Goal: Task Accomplishment & Management: Manage account settings

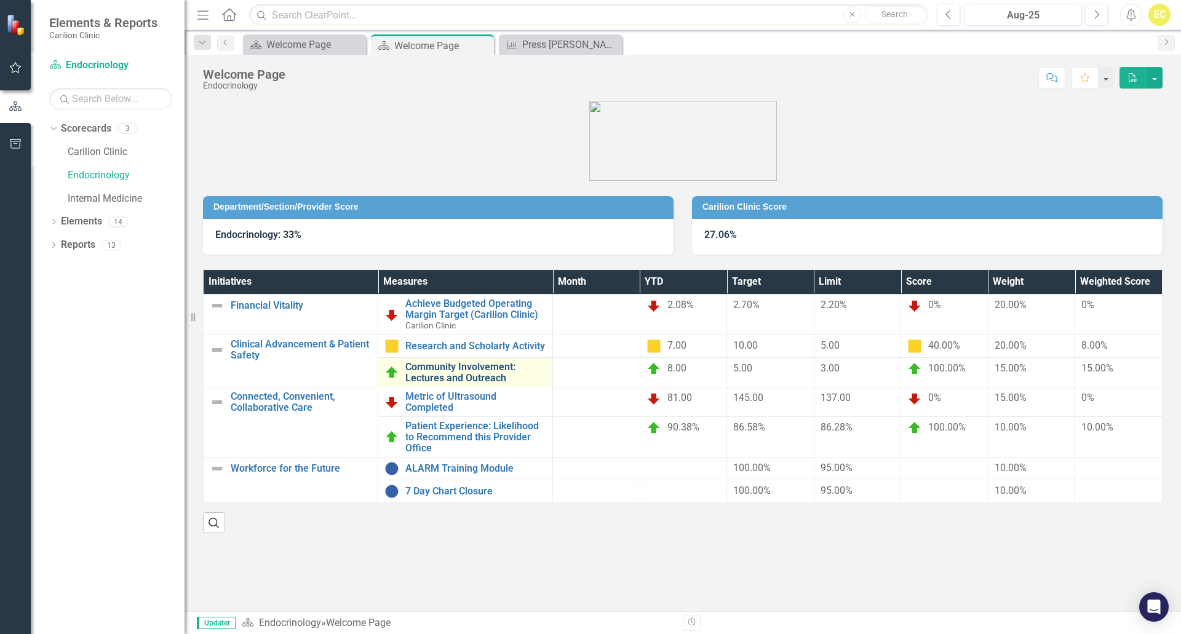
click at [482, 379] on link "Community Involvement: Lectures and Outreach" at bounding box center [475, 373] width 141 height 22
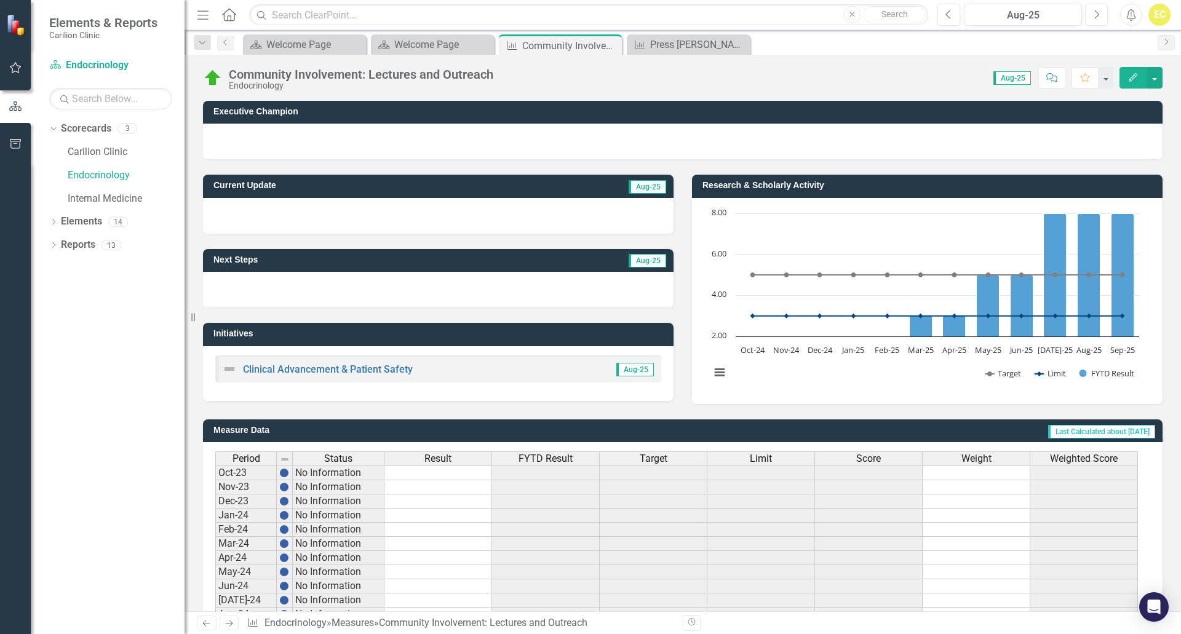
scroll to position [225, 0]
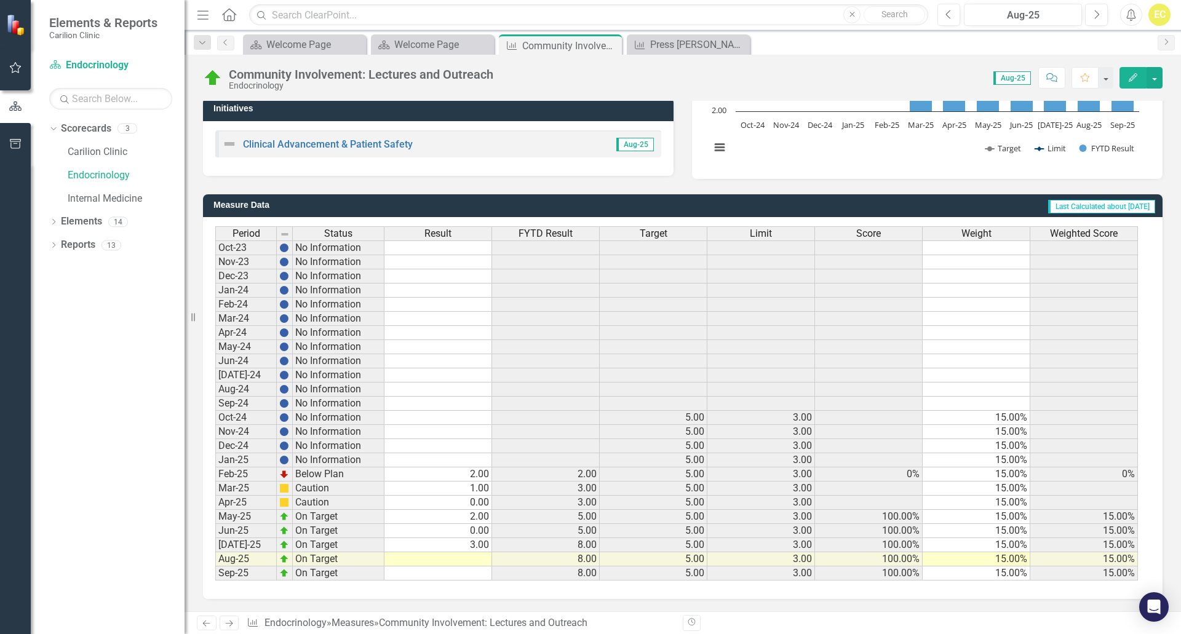
click at [430, 574] on td at bounding box center [439, 574] width 108 height 14
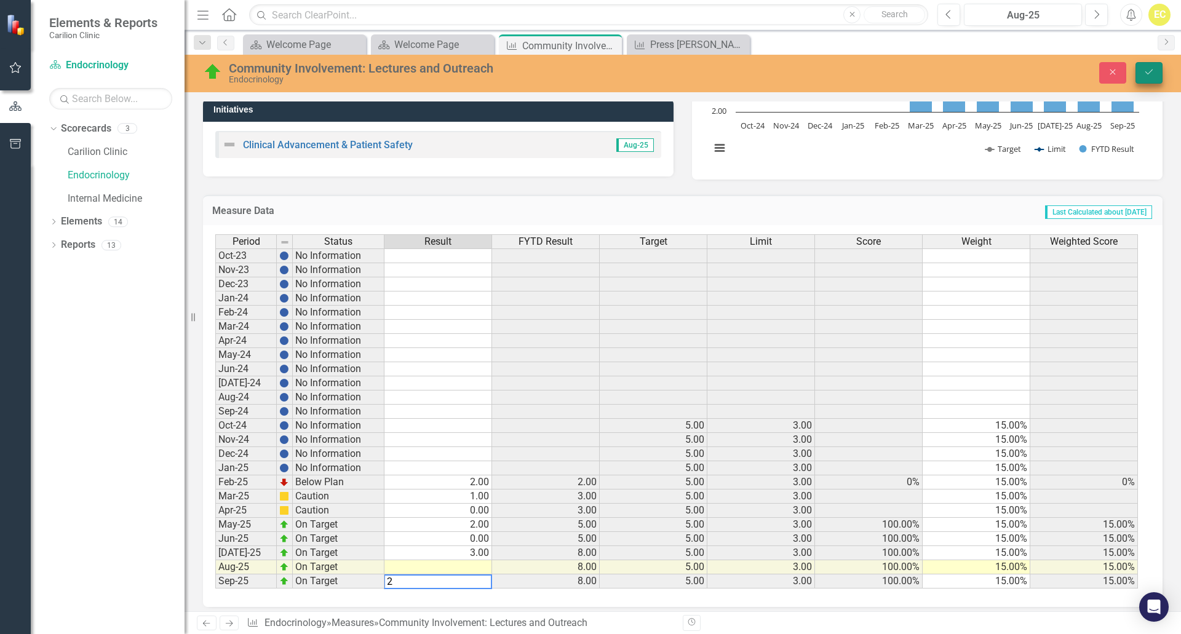
type textarea "2"
click at [1143, 75] on button "Save" at bounding box center [1149, 73] width 27 height 22
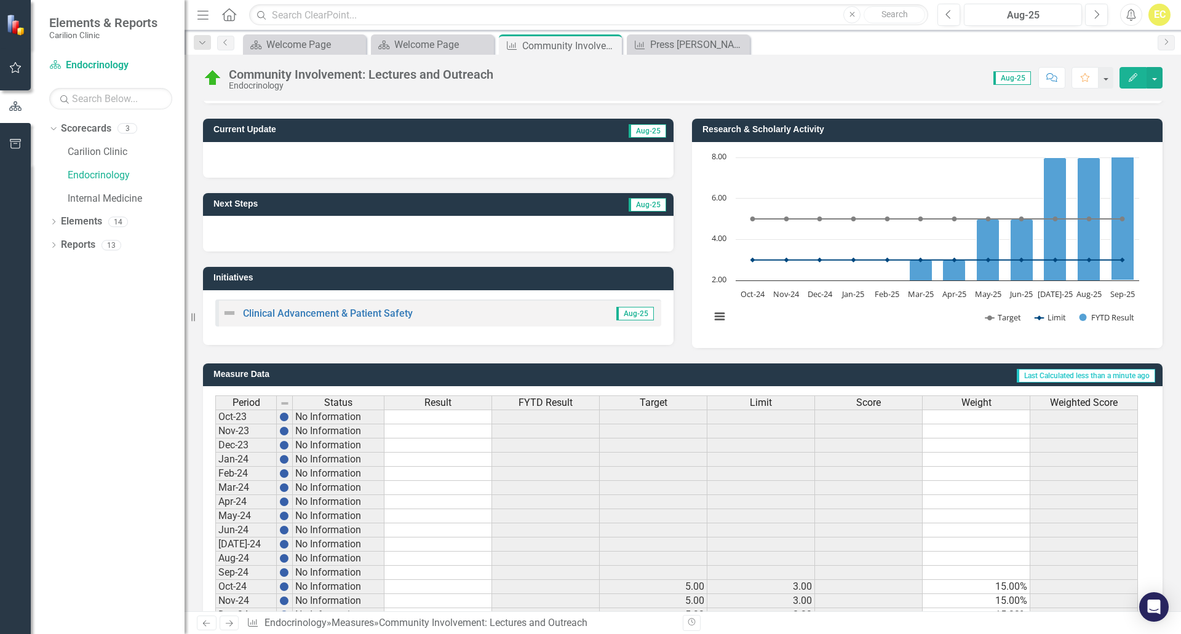
scroll to position [0, 0]
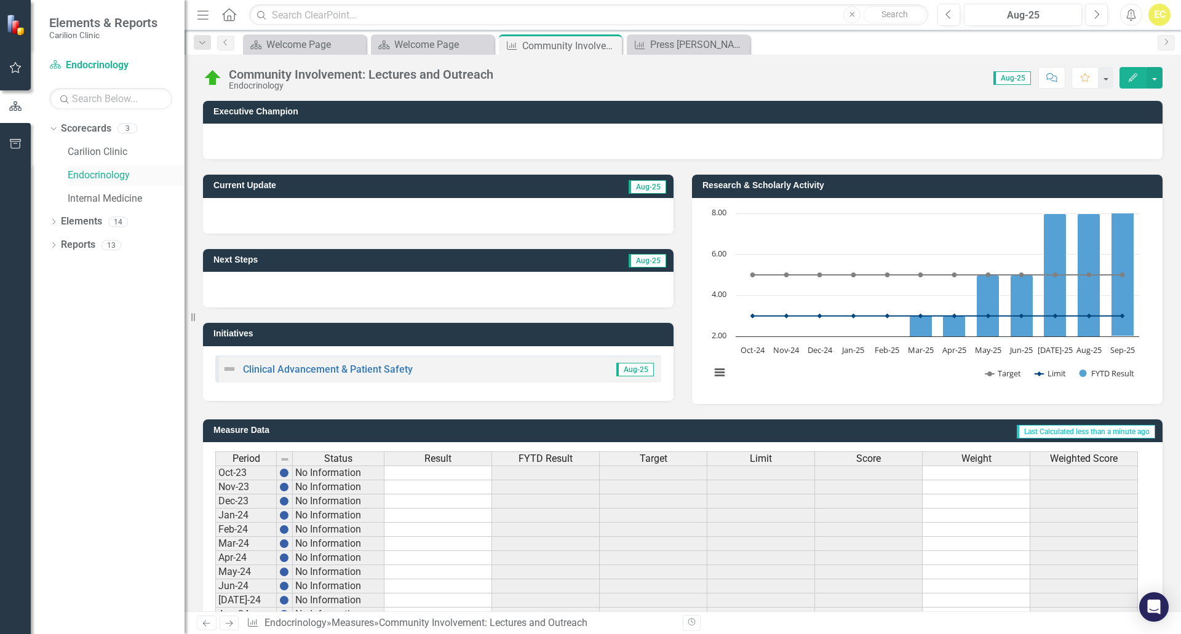
click at [121, 178] on link "Endocrinology" at bounding box center [126, 176] width 117 height 14
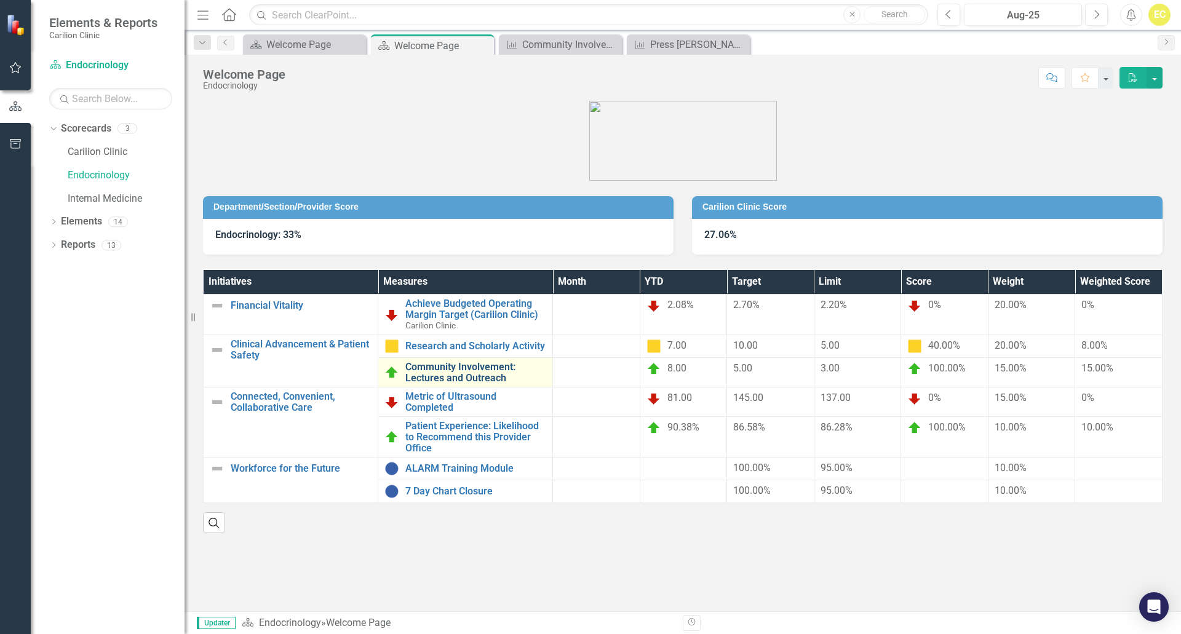
click at [487, 373] on link "Community Involvement: Lectures and Outreach" at bounding box center [475, 373] width 141 height 22
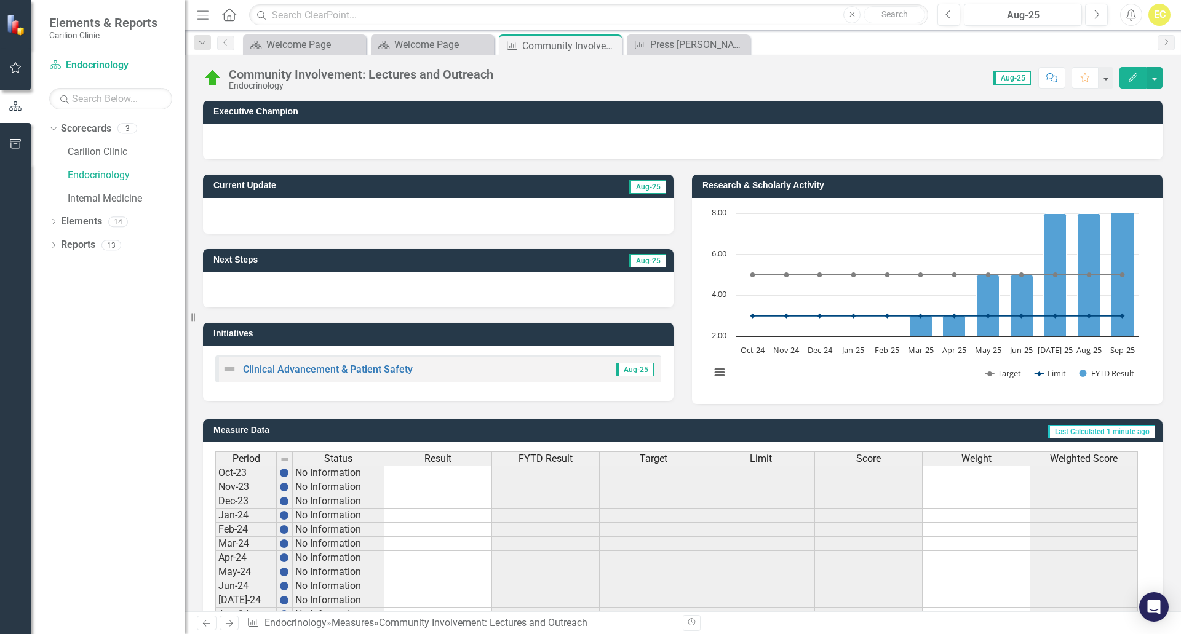
scroll to position [225, 0]
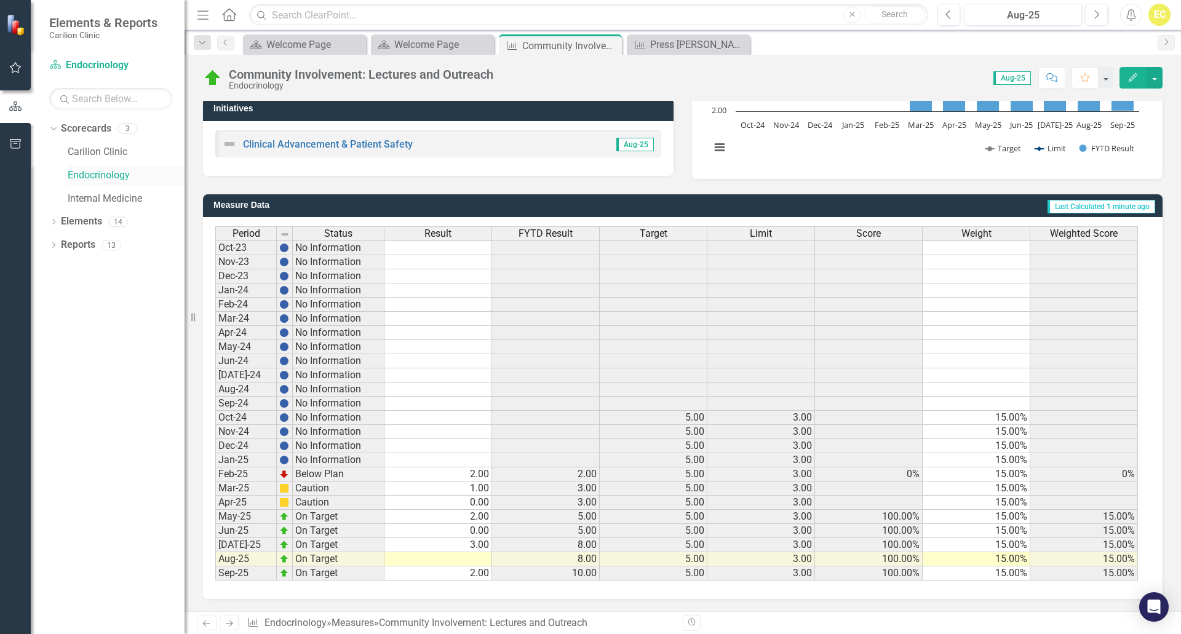
click at [137, 178] on link "Endocrinology" at bounding box center [126, 176] width 117 height 14
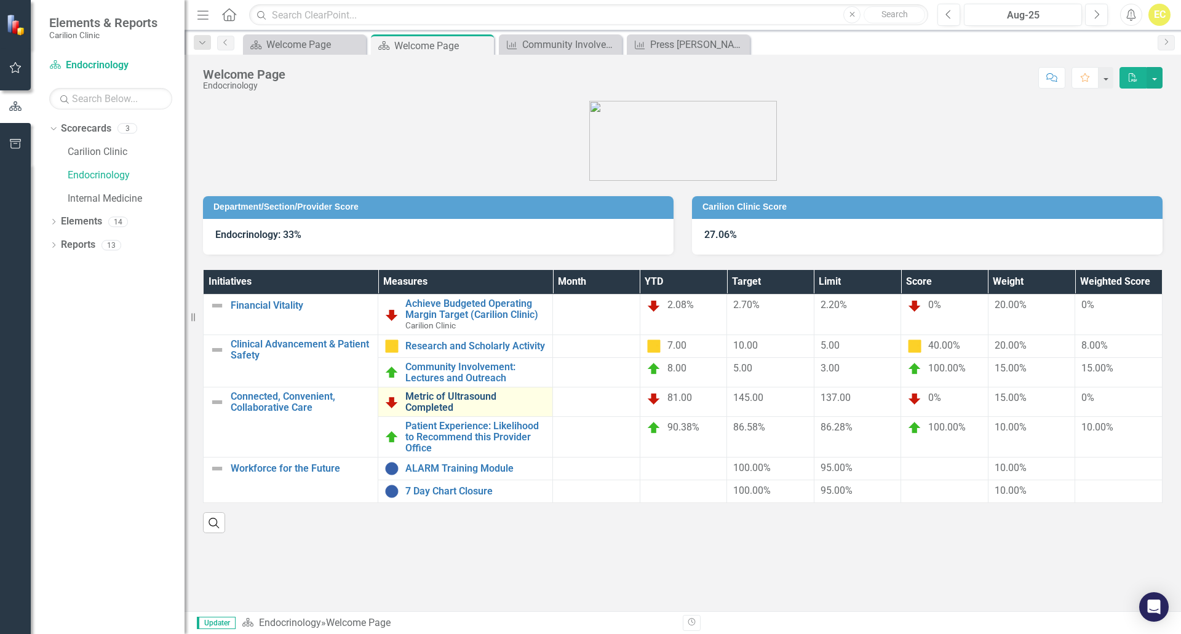
click at [447, 401] on link "Metric of Ultrasound Completed" at bounding box center [475, 402] width 141 height 22
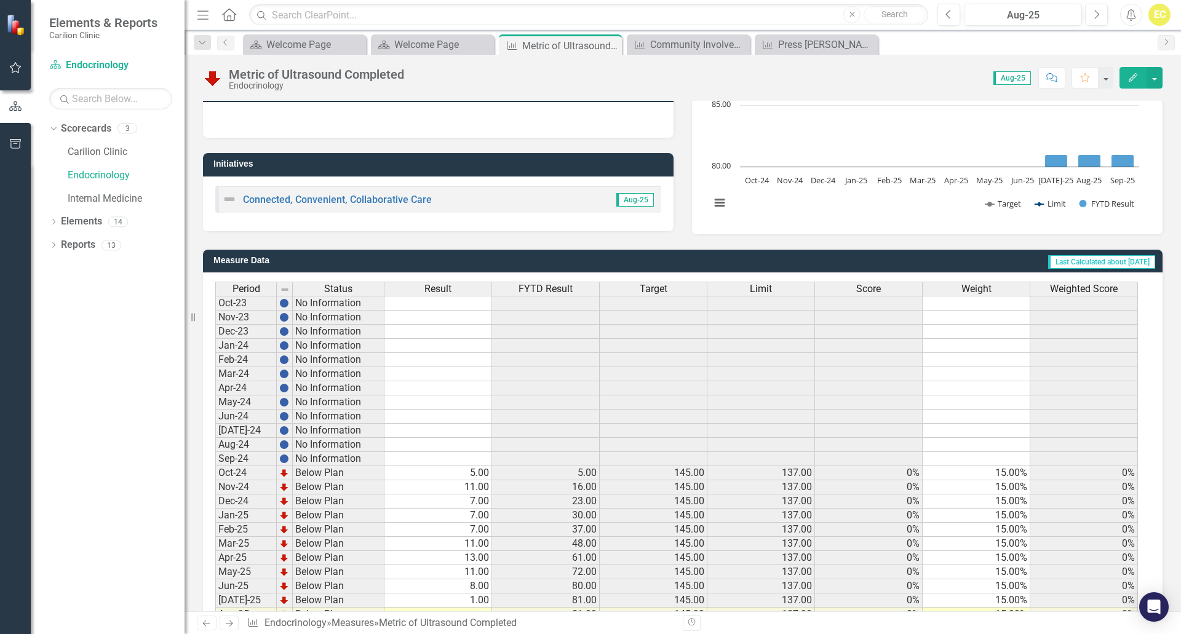
scroll to position [225, 0]
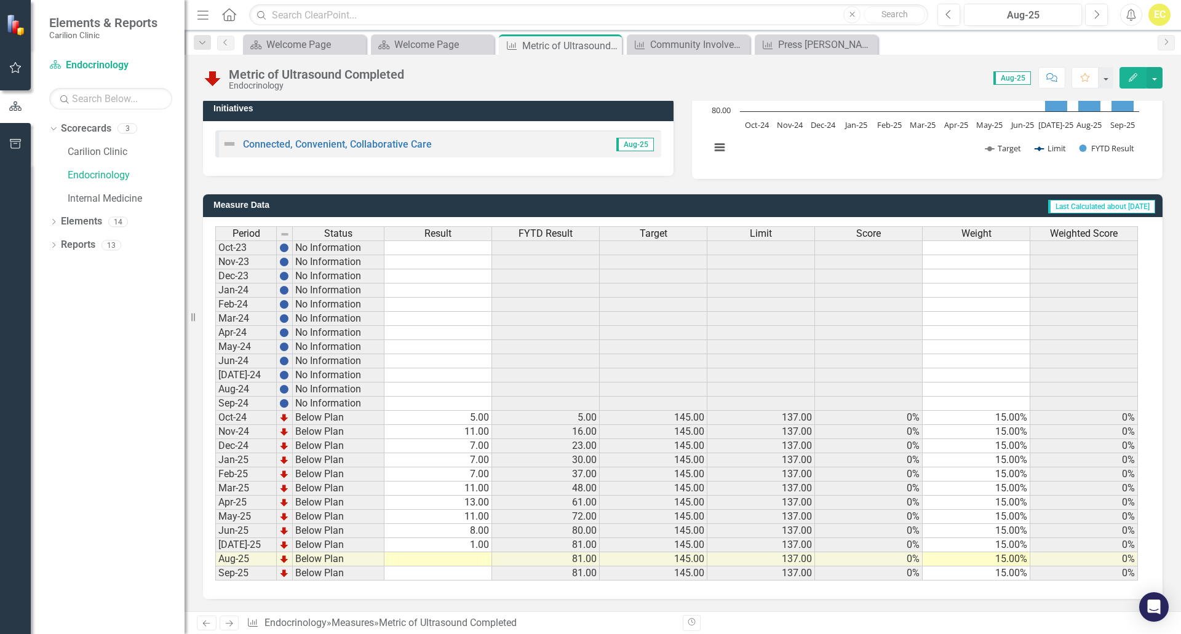
click at [467, 559] on td at bounding box center [439, 560] width 108 height 14
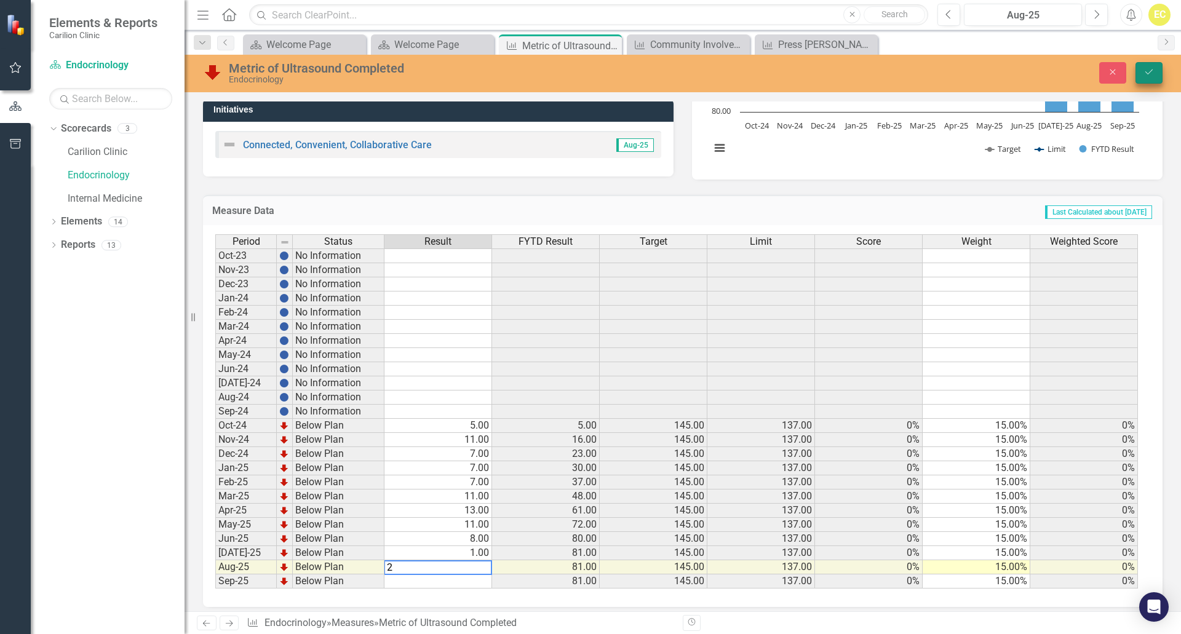
type textarea "2"
click at [1144, 74] on icon "Save" at bounding box center [1149, 72] width 11 height 9
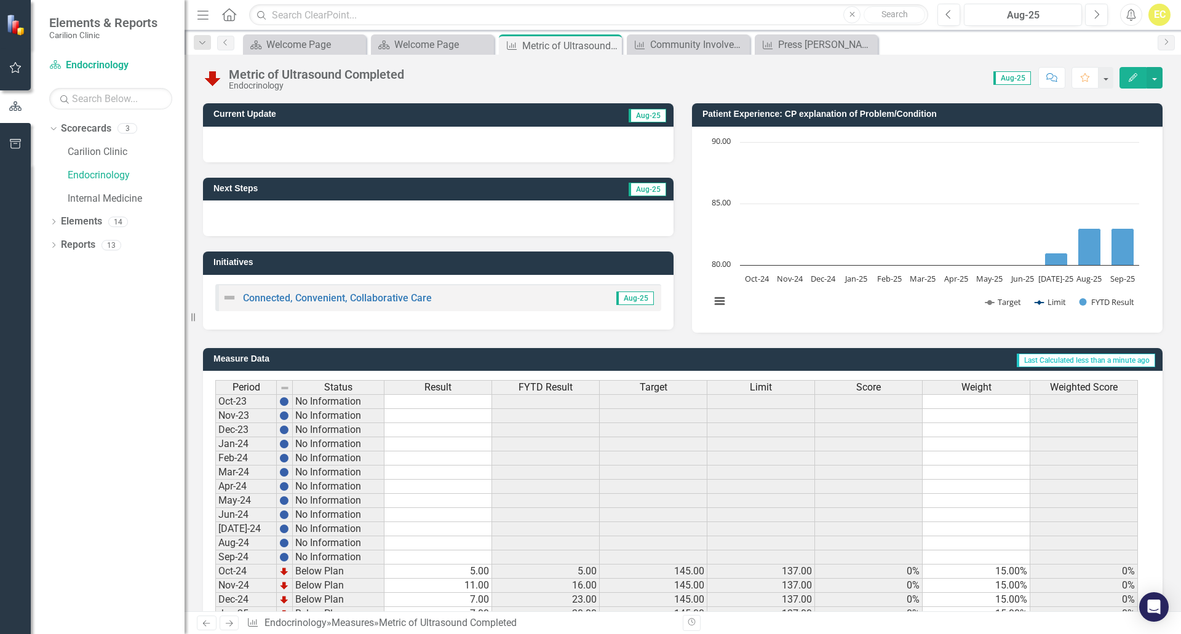
scroll to position [0, 0]
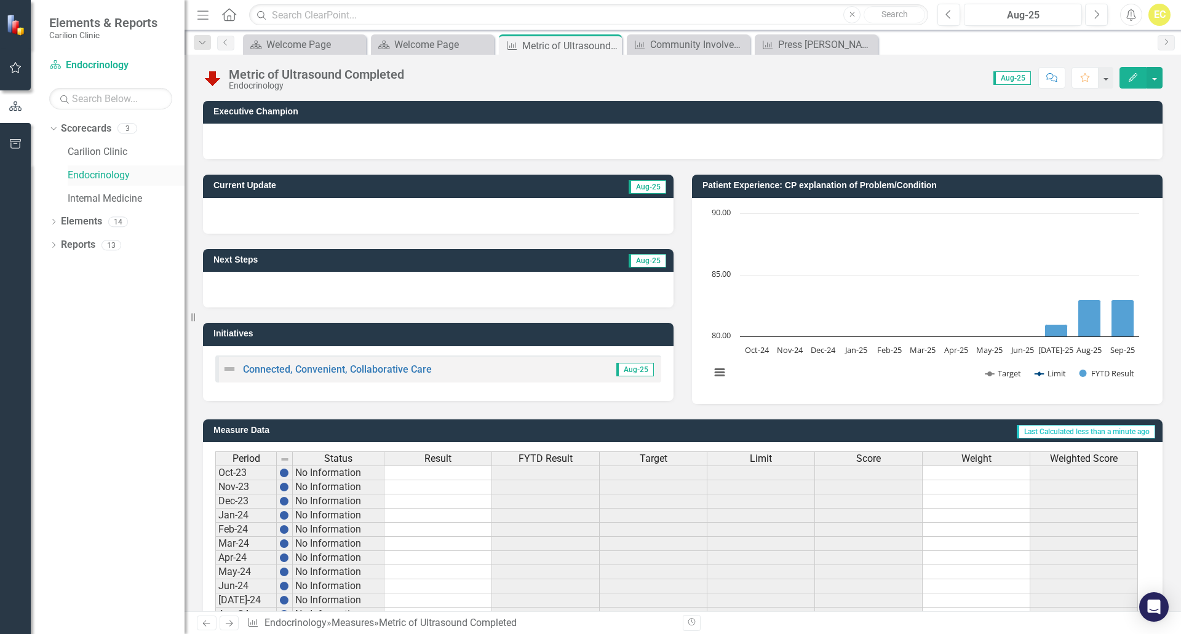
click at [124, 182] on link "Endocrinology" at bounding box center [126, 176] width 117 height 14
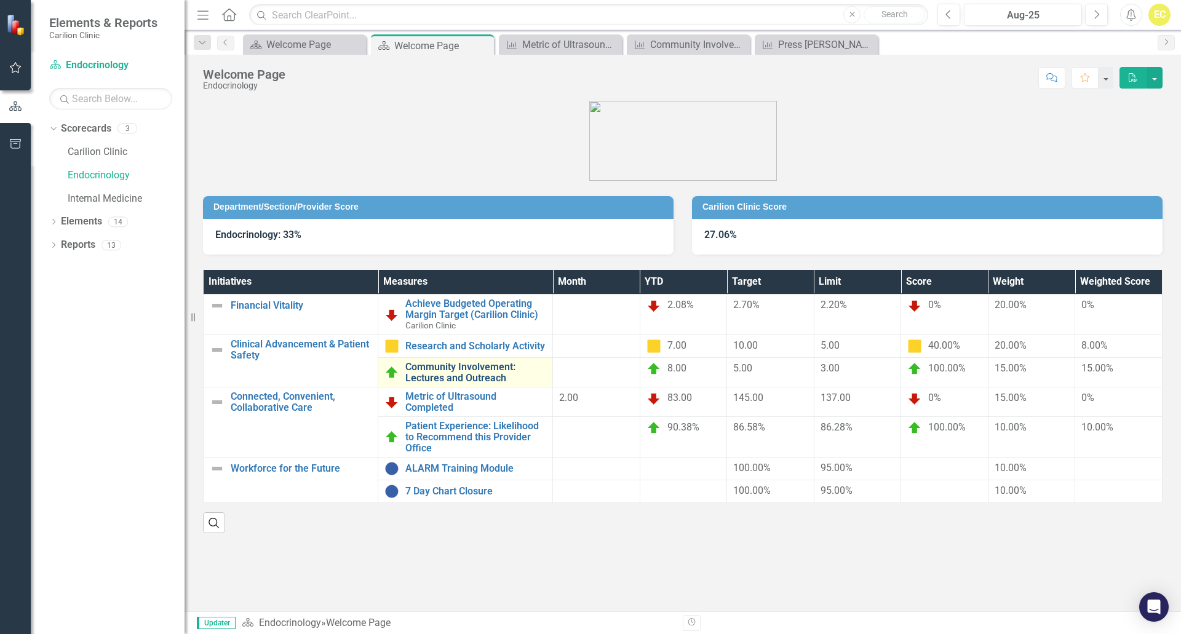
click at [429, 380] on link "Community Involvement: Lectures and Outreach" at bounding box center [475, 373] width 141 height 22
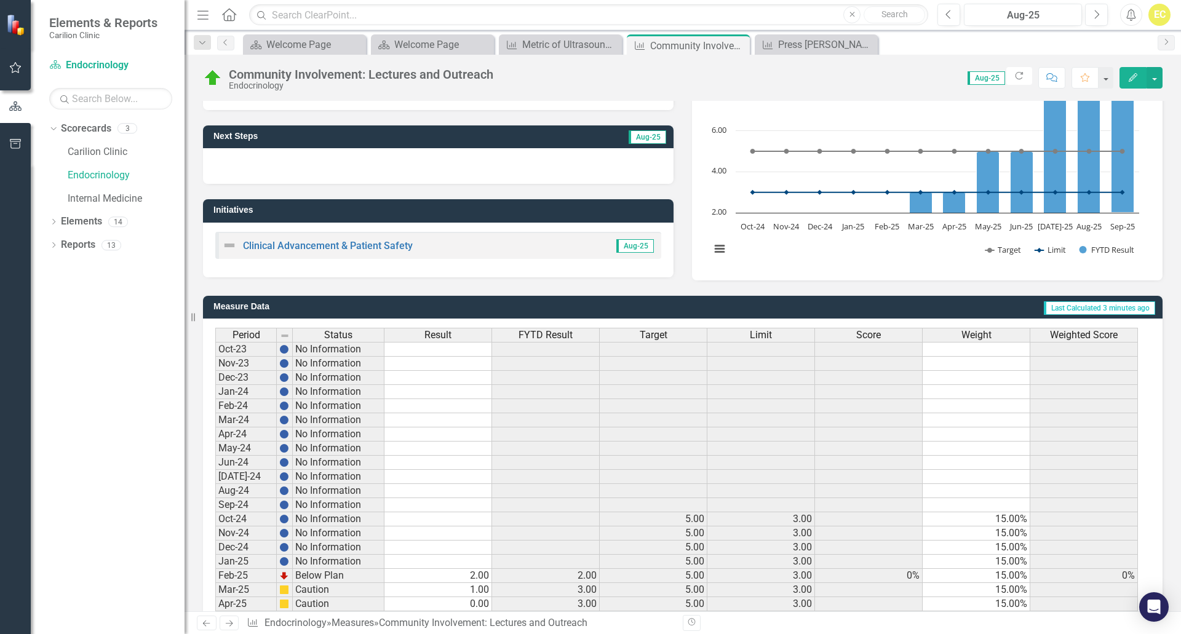
scroll to position [225, 0]
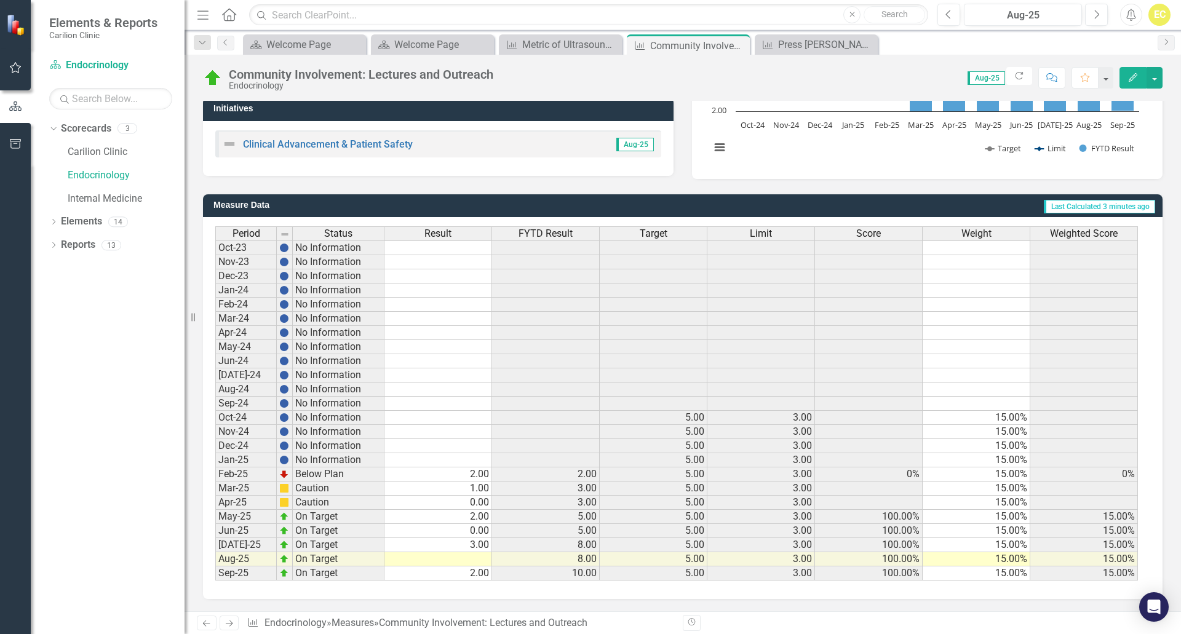
click at [468, 580] on td "2.00" at bounding box center [439, 574] width 108 height 14
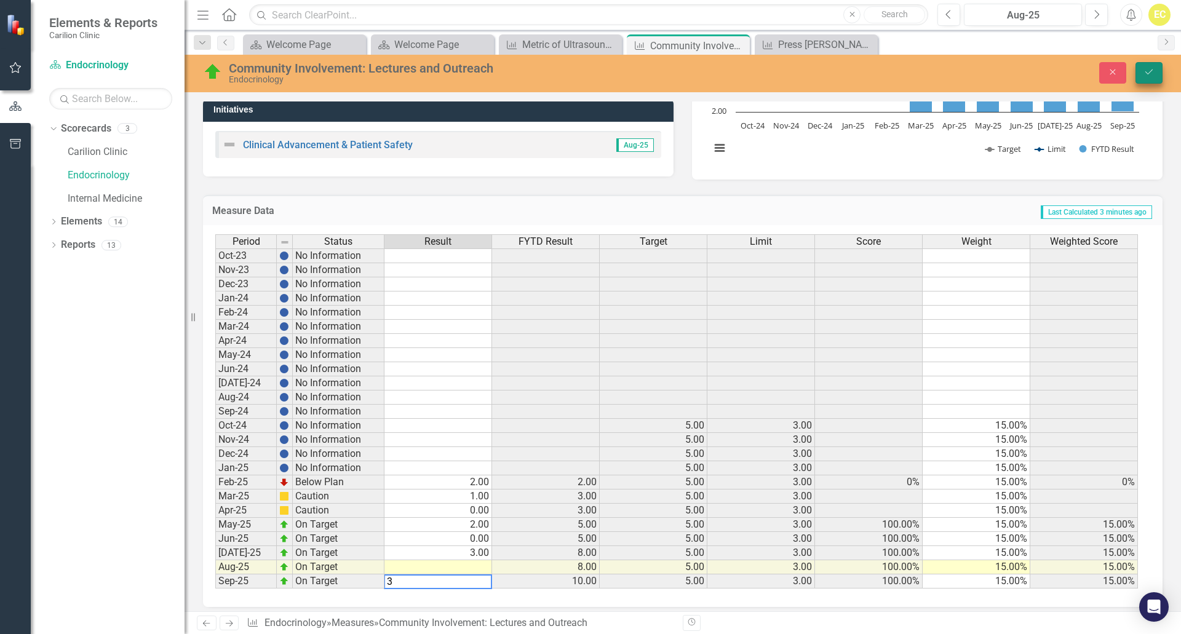
type textarea "3"
click at [1143, 76] on button "Save" at bounding box center [1149, 73] width 27 height 22
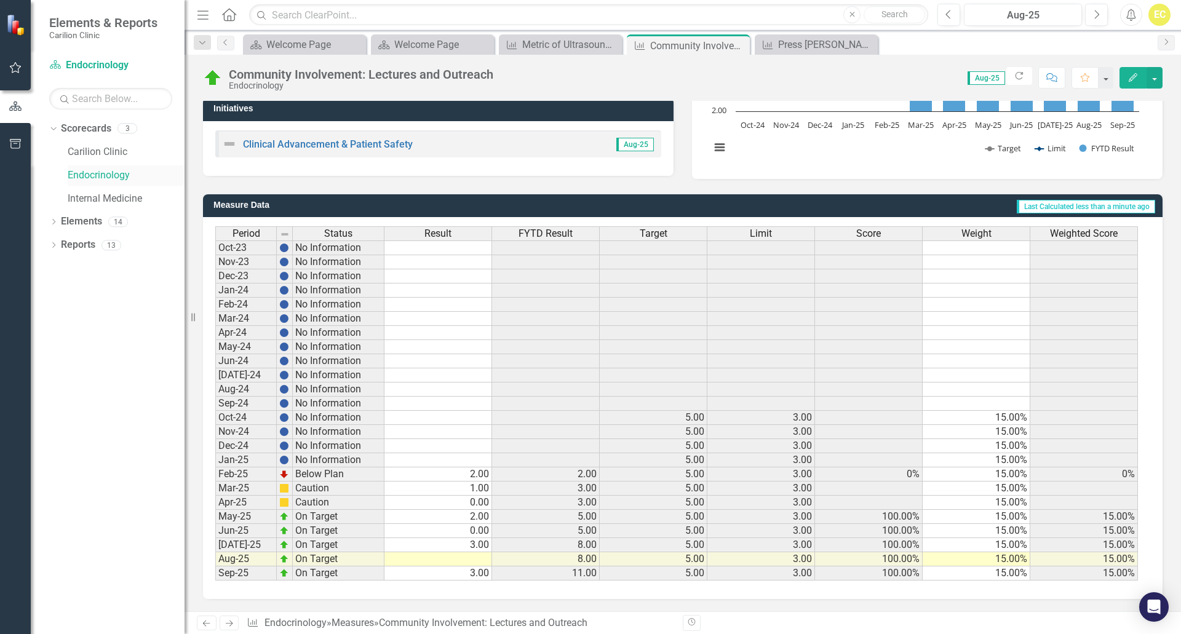
click at [93, 184] on div "Endocrinology" at bounding box center [126, 176] width 117 height 20
click at [123, 178] on link "Endocrinology" at bounding box center [126, 176] width 117 height 14
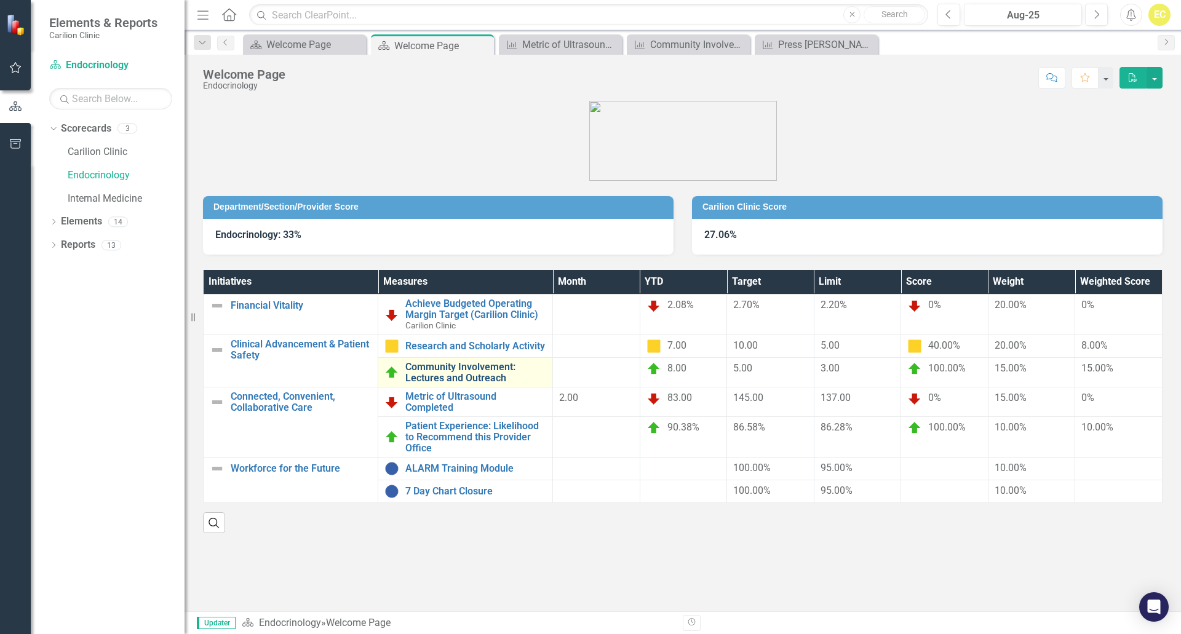
click at [458, 373] on link "Community Involvement: Lectures and Outreach" at bounding box center [475, 373] width 141 height 22
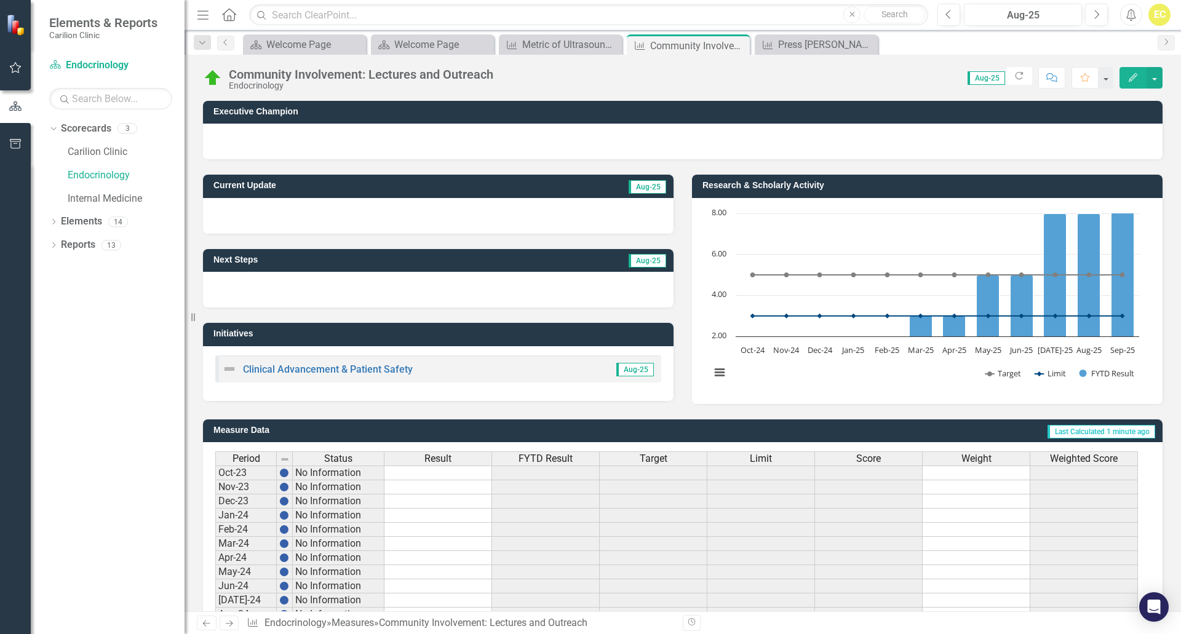
scroll to position [225, 0]
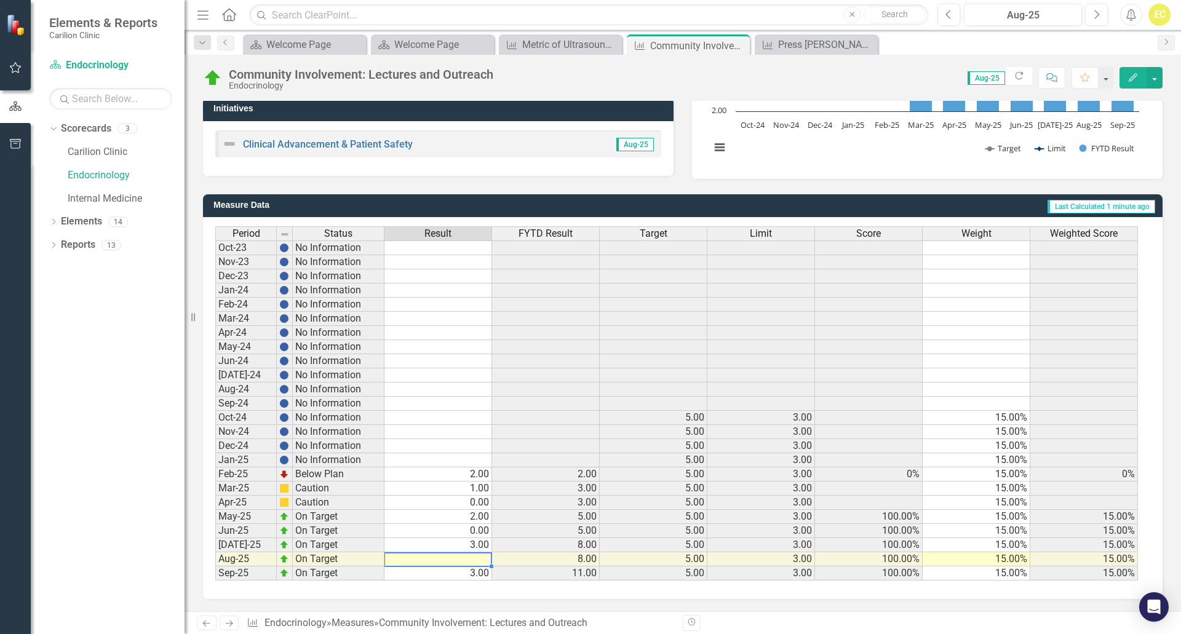
drag, startPoint x: 453, startPoint y: 557, endPoint x: 456, endPoint y: 546, distance: 11.3
click at [458, 549] on tbody "Oct-23 No Information Nov-23 No Information Dec-23 No Information Jan-24 No Inf…" at bounding box center [676, 411] width 923 height 340
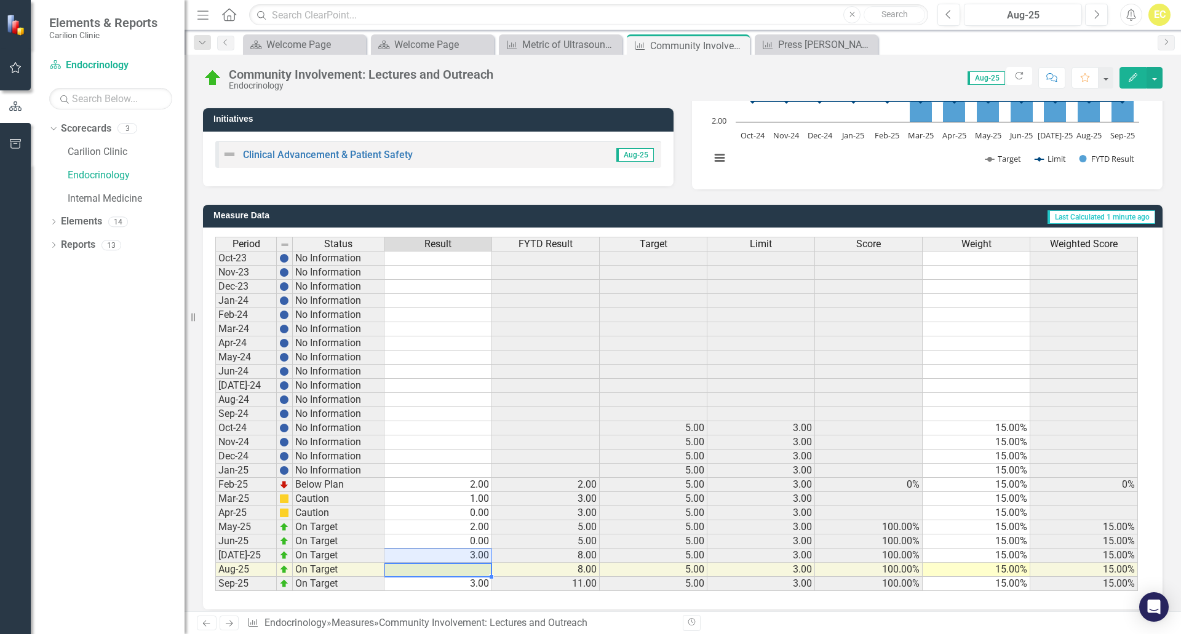
scroll to position [188, 0]
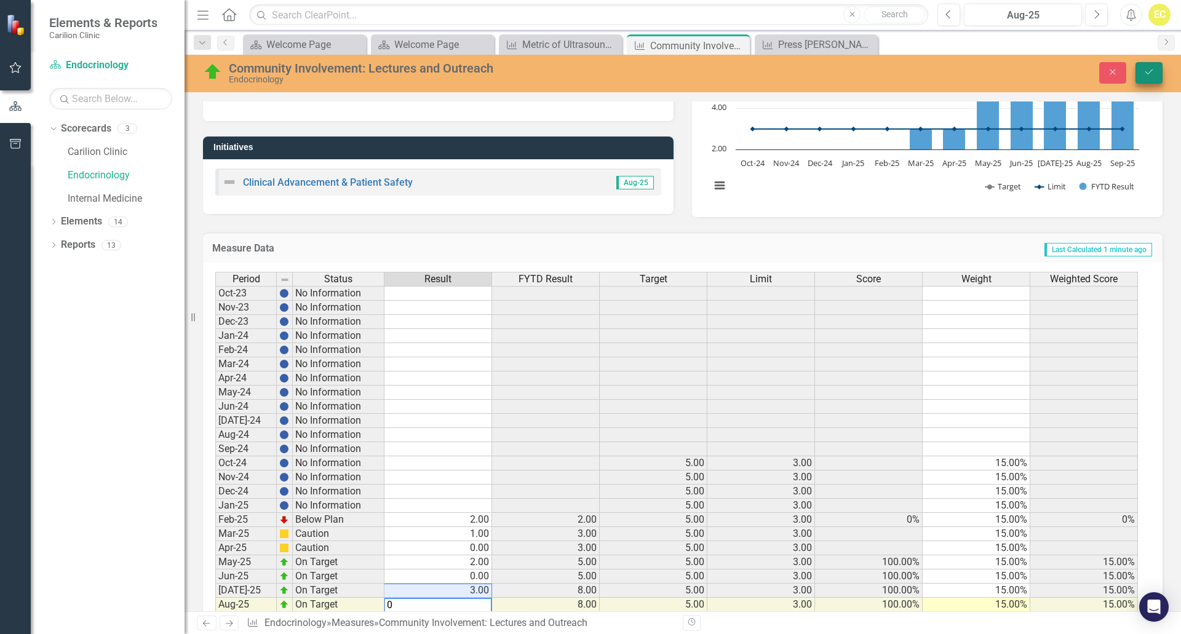
type textarea "0"
click at [1148, 75] on icon "Save" at bounding box center [1149, 72] width 11 height 9
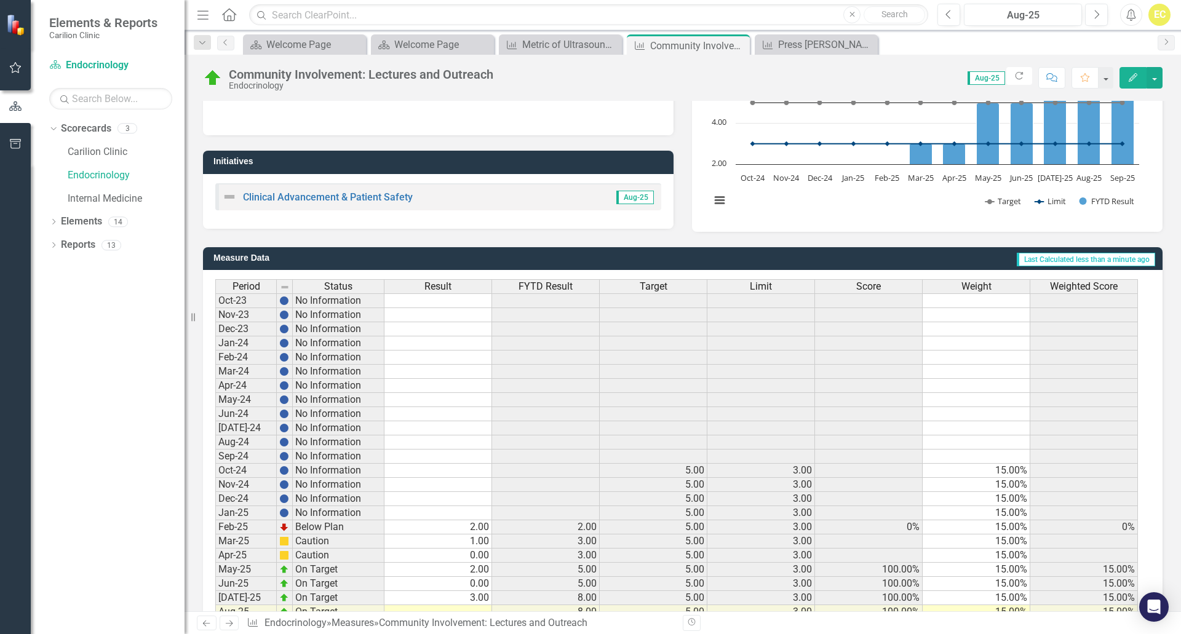
scroll to position [225, 0]
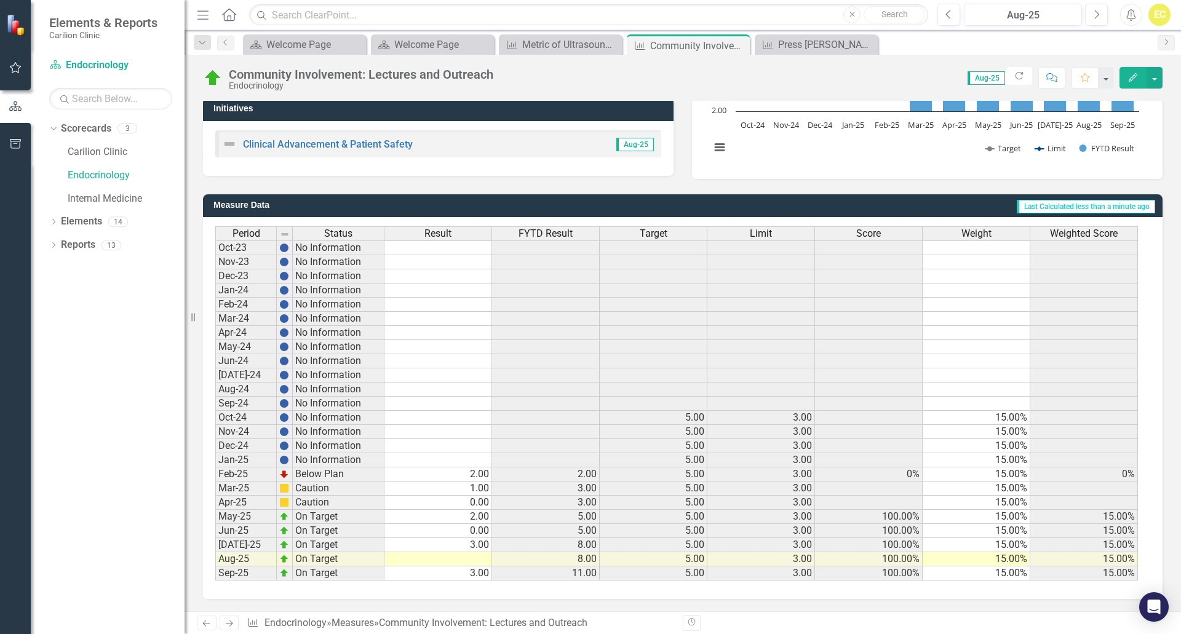
click at [460, 562] on td at bounding box center [439, 560] width 108 height 14
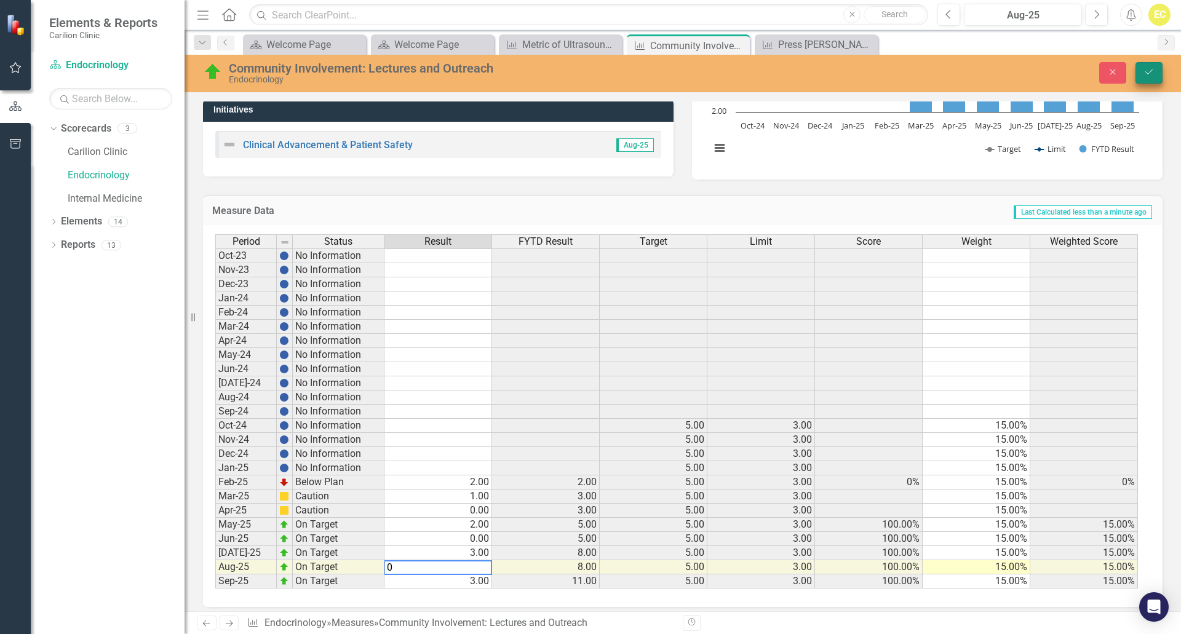
type textarea "0"
click at [1156, 69] on button "Save" at bounding box center [1149, 73] width 27 height 22
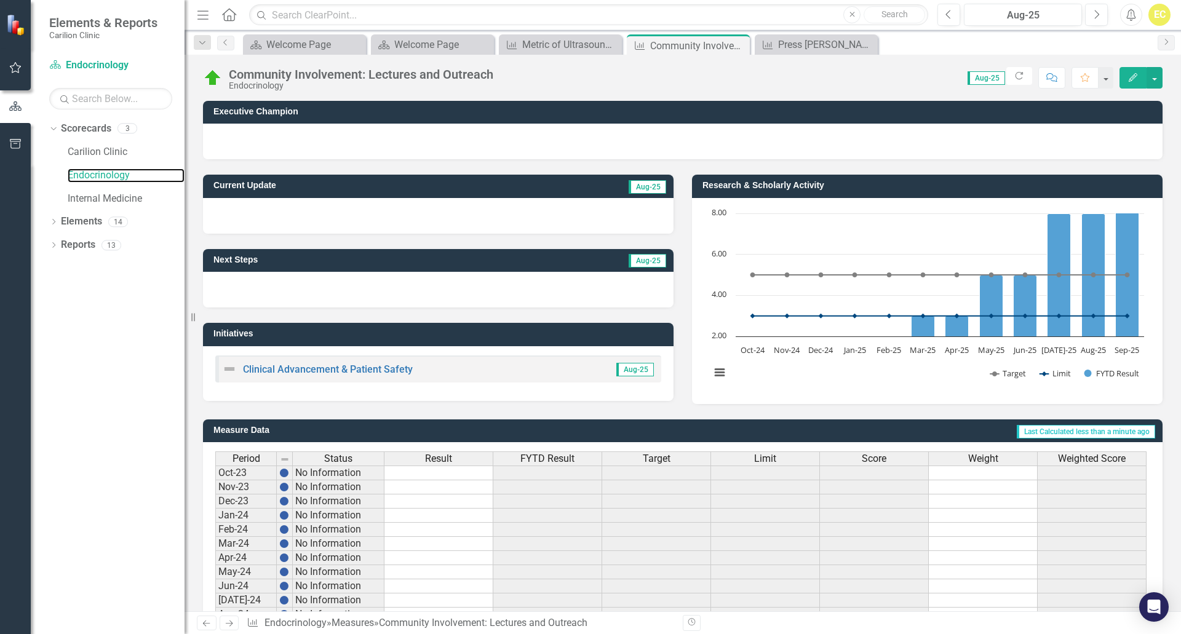
drag, startPoint x: 106, startPoint y: 177, endPoint x: 362, endPoint y: 239, distance: 263.4
click at [106, 177] on link "Endocrinology" at bounding box center [126, 176] width 117 height 14
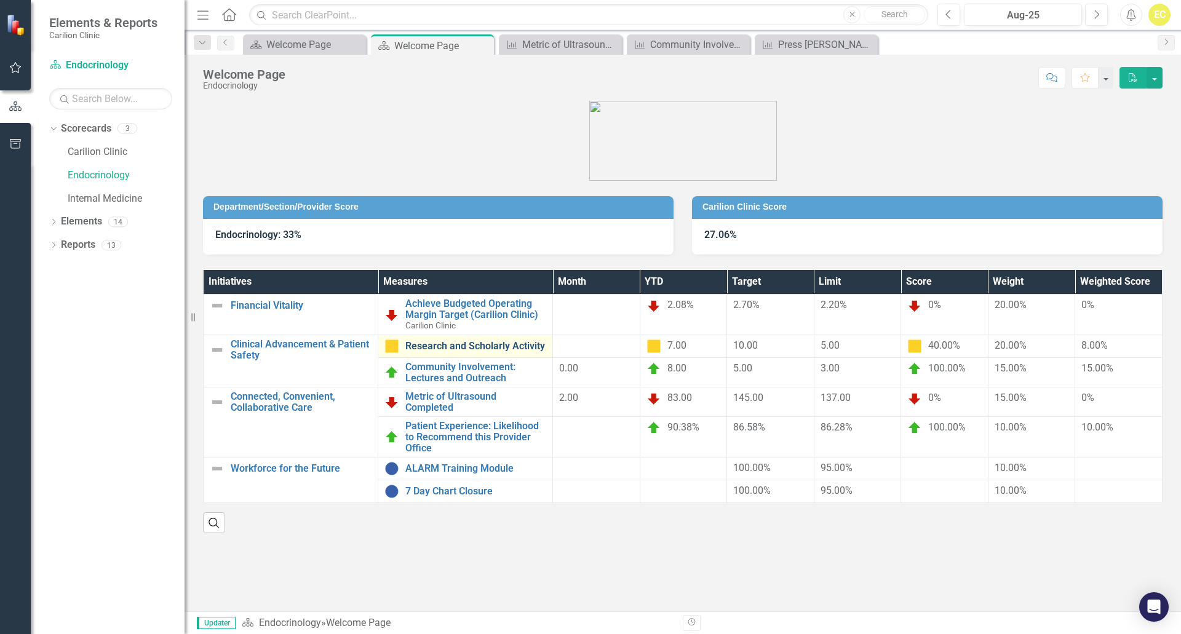
click at [490, 348] on link "Research and Scholarly Activity" at bounding box center [475, 346] width 141 height 11
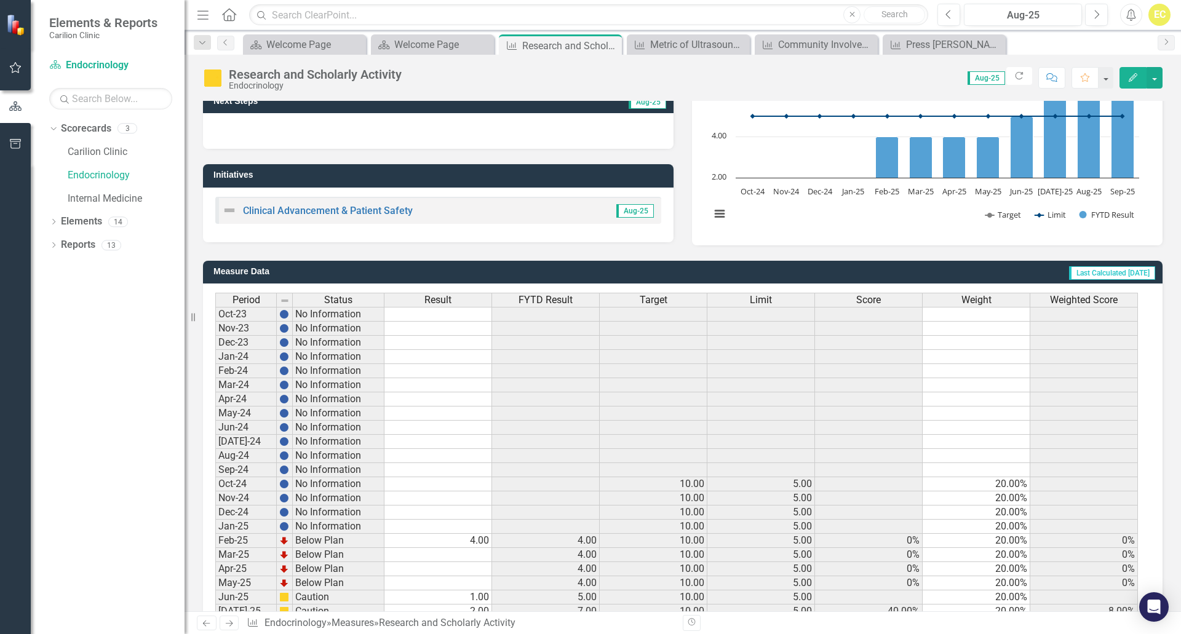
scroll to position [225, 0]
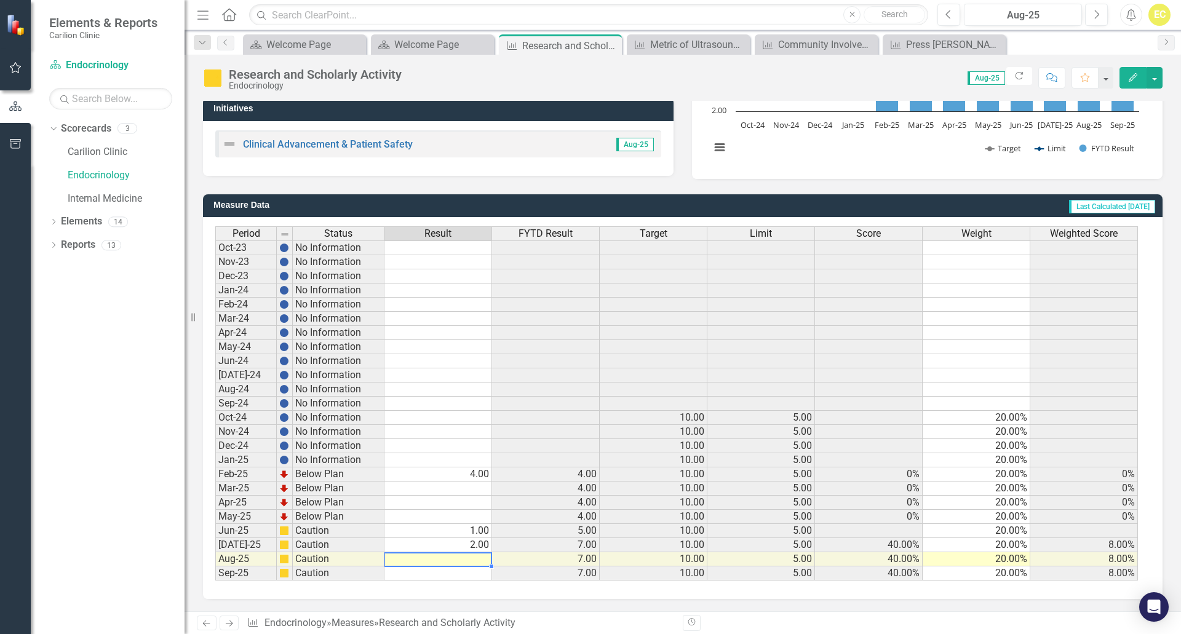
click at [465, 557] on td at bounding box center [439, 560] width 108 height 14
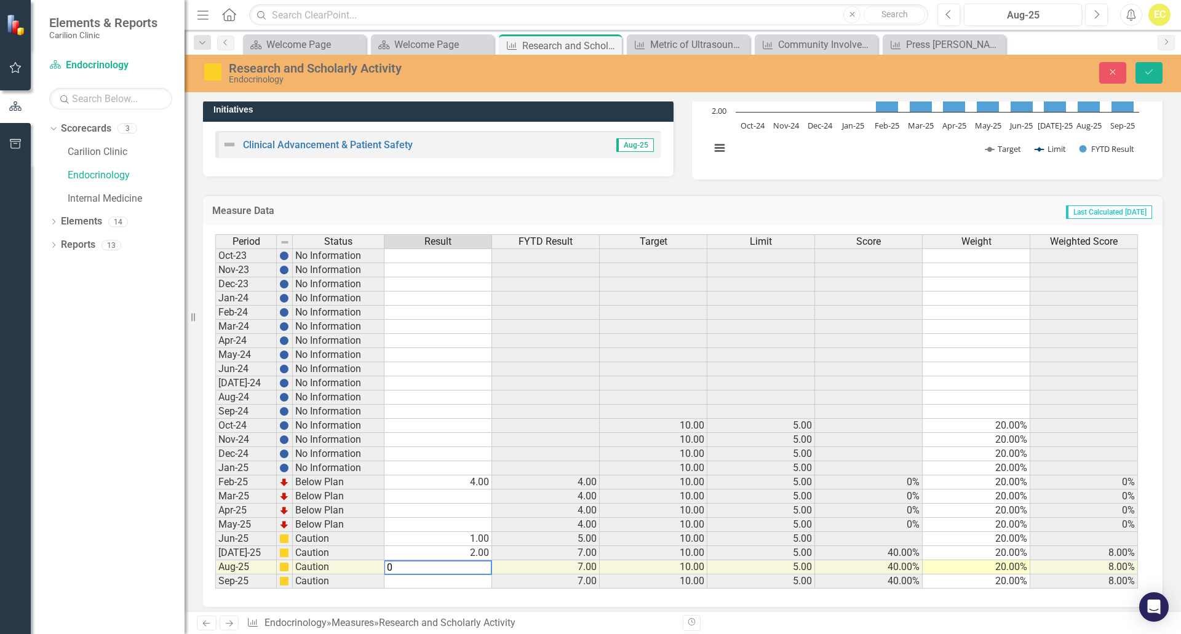
type textarea "0"
click at [215, 505] on div "Period Status Result FYTD Result Target Limit Score Weight Weighted Score Oct-2…" at bounding box center [215, 411] width 0 height 354
click at [475, 498] on td at bounding box center [439, 497] width 108 height 14
type textarea "0"
click at [469, 513] on td at bounding box center [439, 511] width 108 height 14
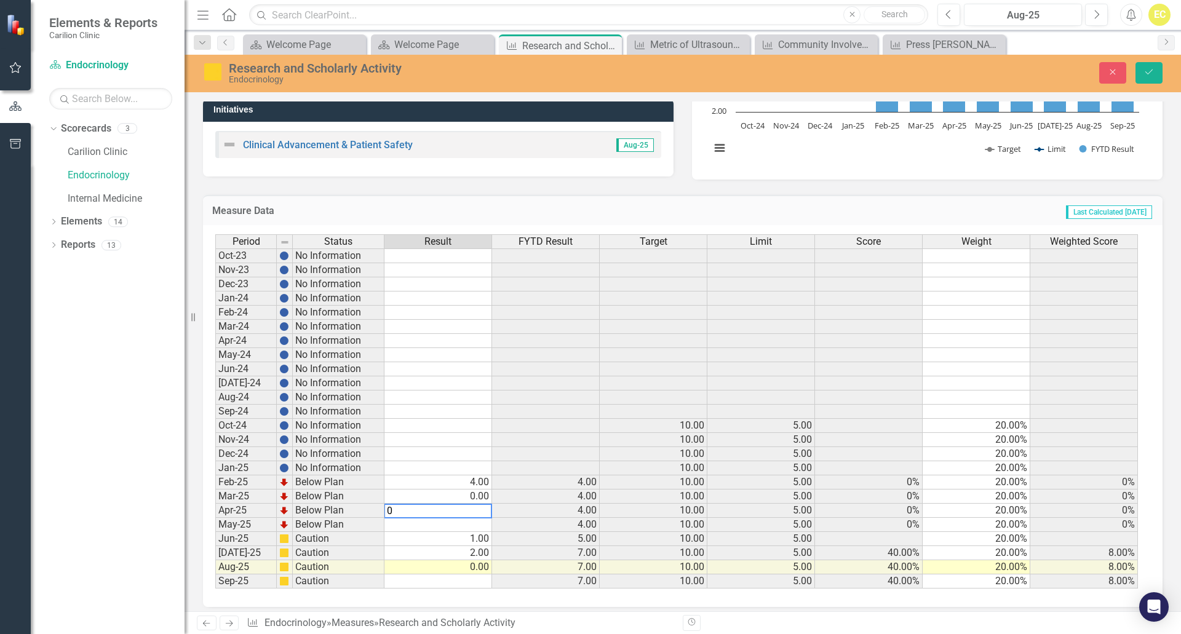
click at [469, 525] on td at bounding box center [439, 525] width 108 height 14
type textarea "0"
click at [1153, 74] on icon "Save" at bounding box center [1149, 72] width 11 height 9
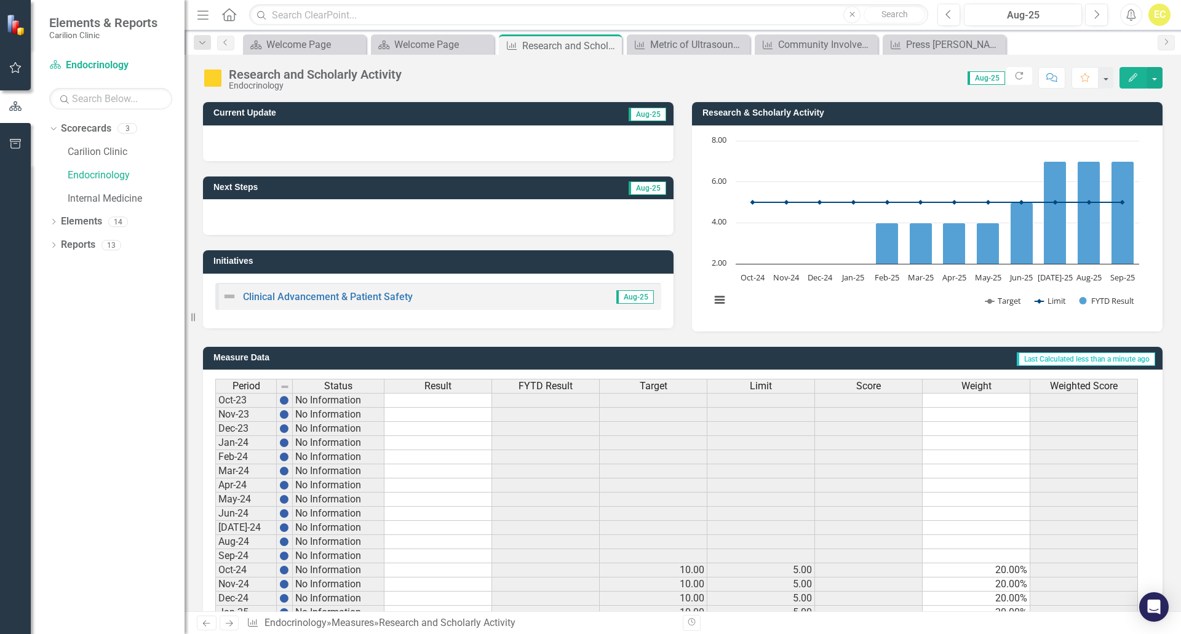
scroll to position [0, 0]
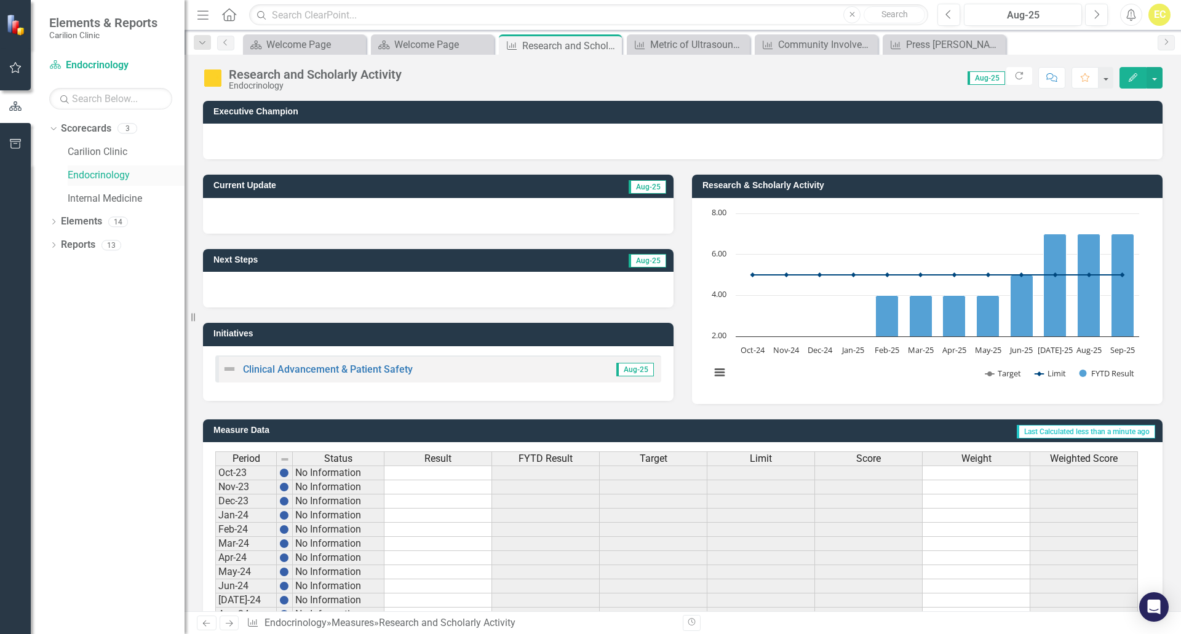
click at [86, 166] on div "Endocrinology" at bounding box center [126, 176] width 117 height 20
click at [107, 174] on link "Endocrinology" at bounding box center [126, 176] width 117 height 14
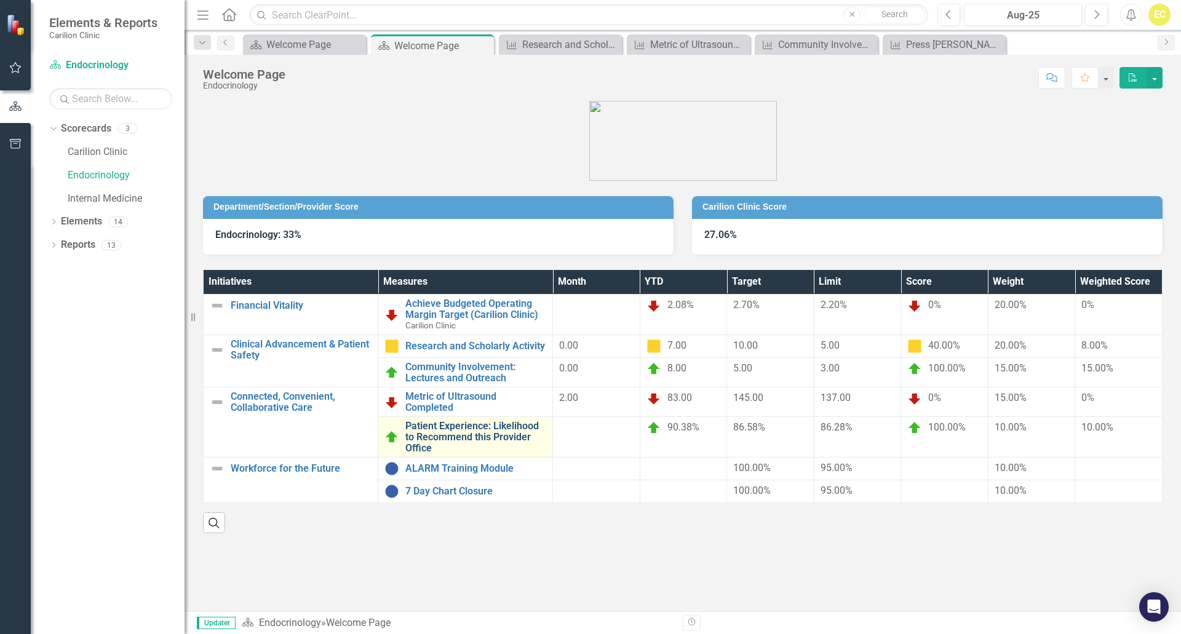
click at [442, 434] on link "Patient Experience: Likelihood to Recommend this Provider Office" at bounding box center [475, 437] width 141 height 33
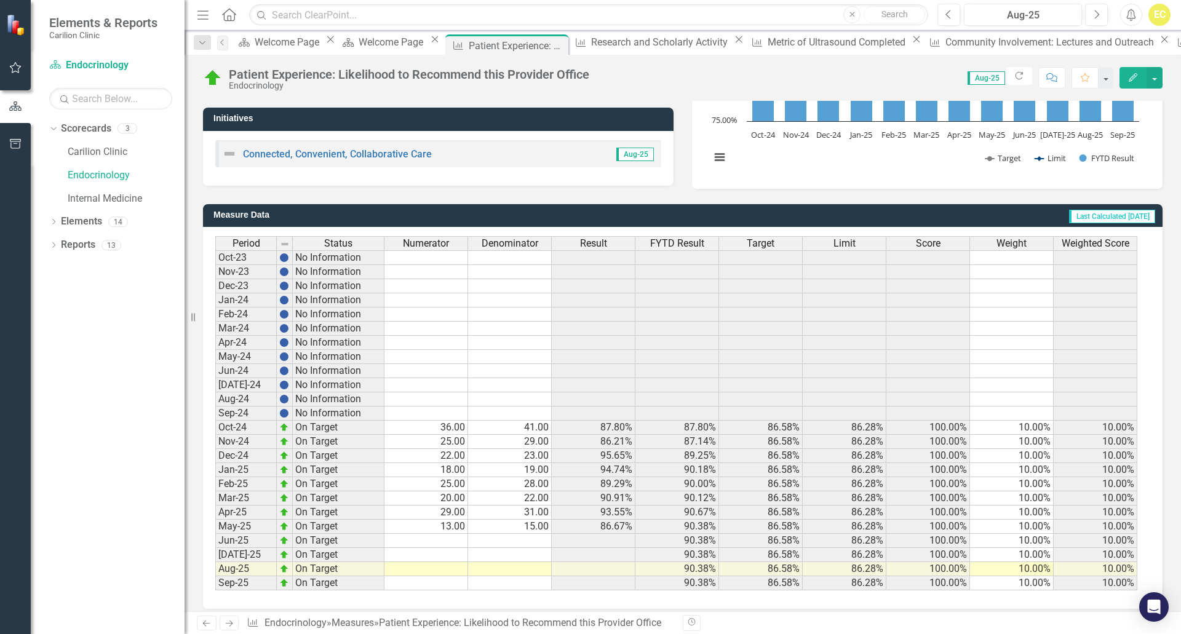
scroll to position [225, 0]
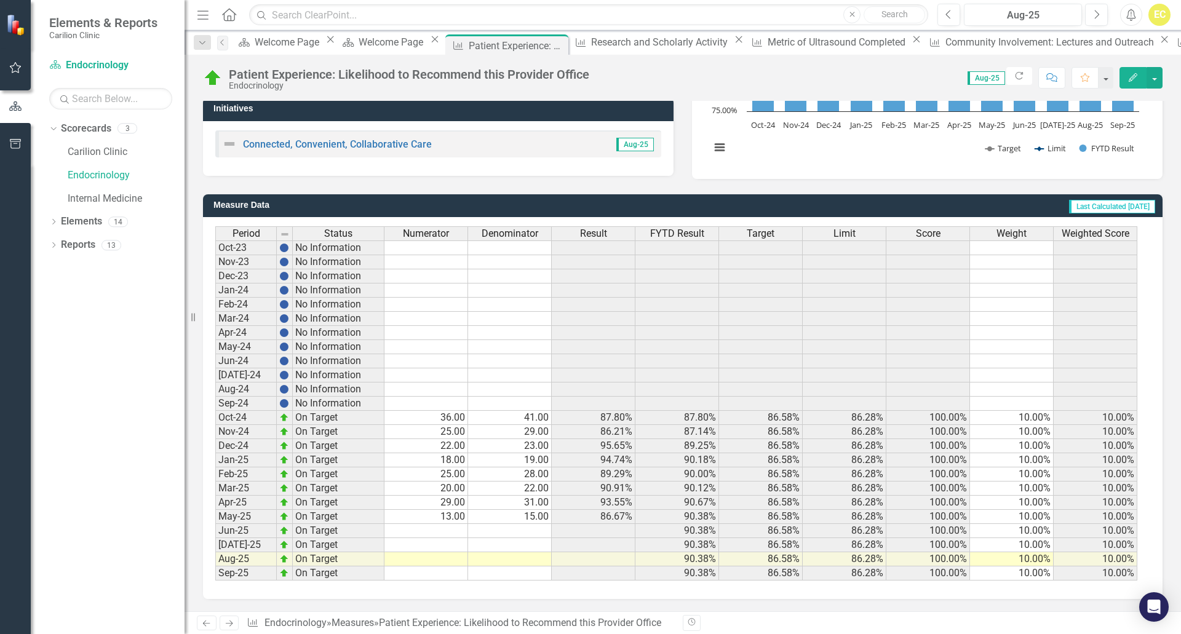
click at [215, 553] on div "Period Status Numerator Denominator Result FYTD Result Target Limit Score Weigh…" at bounding box center [215, 403] width 0 height 354
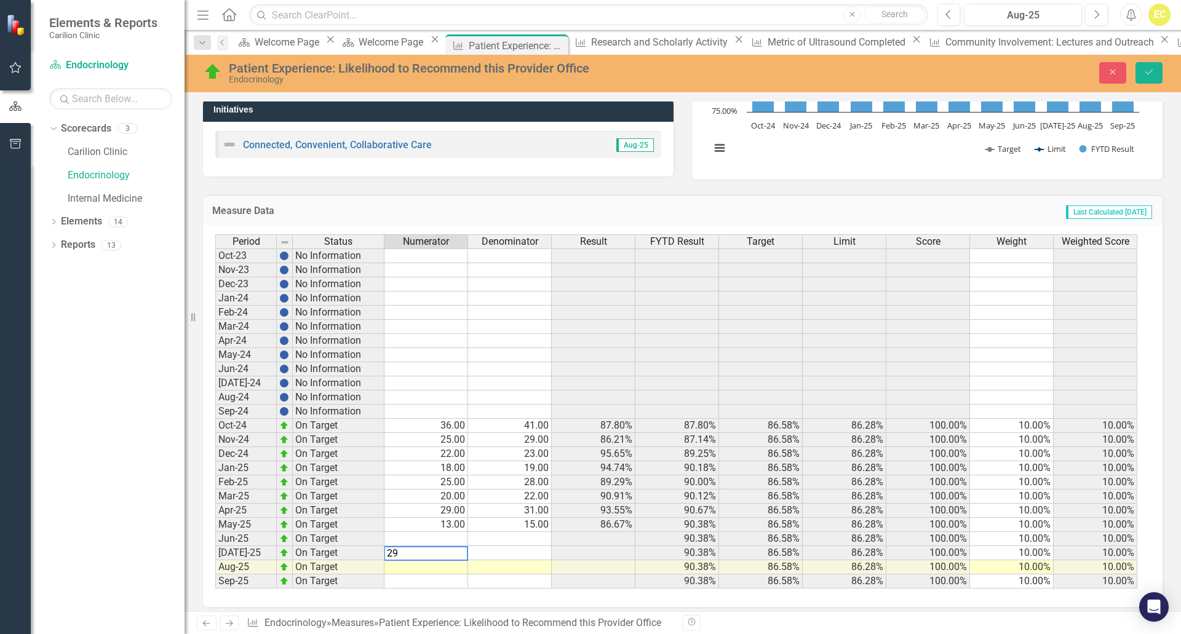
type textarea "29"
click at [490, 553] on td at bounding box center [510, 553] width 84 height 14
type textarea "31"
click at [103, 565] on div "Dropdown Scorecards 3 Carilion Clinic Endocrinology Internal Medicine Dropdown …" at bounding box center [108, 377] width 154 height 516
click at [1158, 71] on button "Save" at bounding box center [1149, 73] width 27 height 22
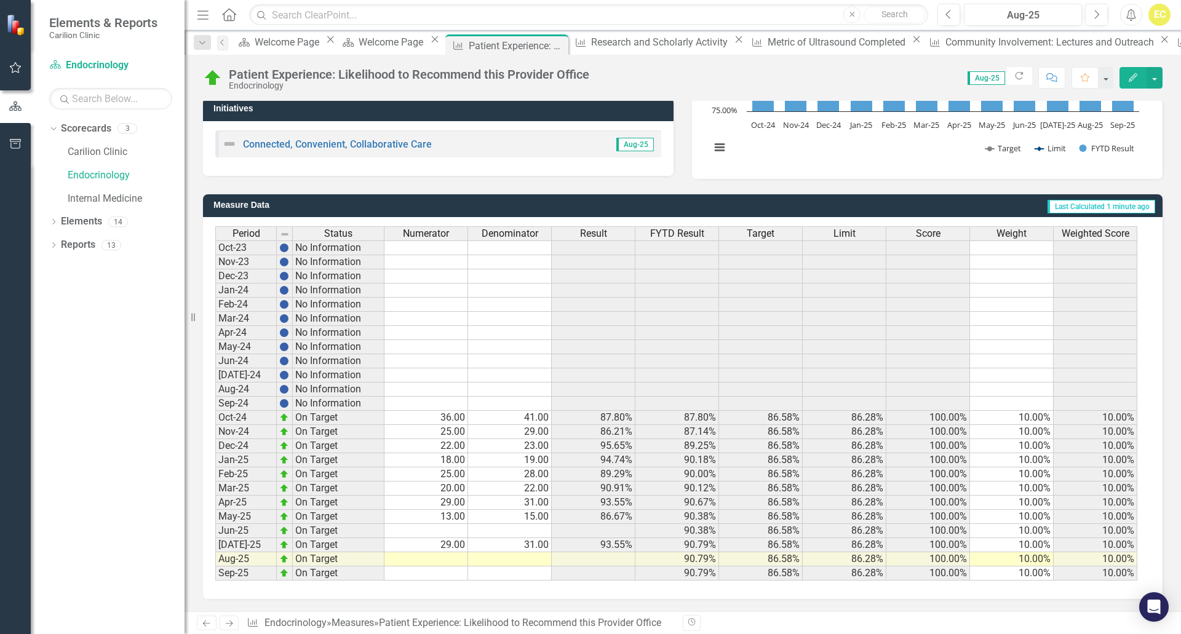
click at [530, 561] on td at bounding box center [510, 560] width 84 height 14
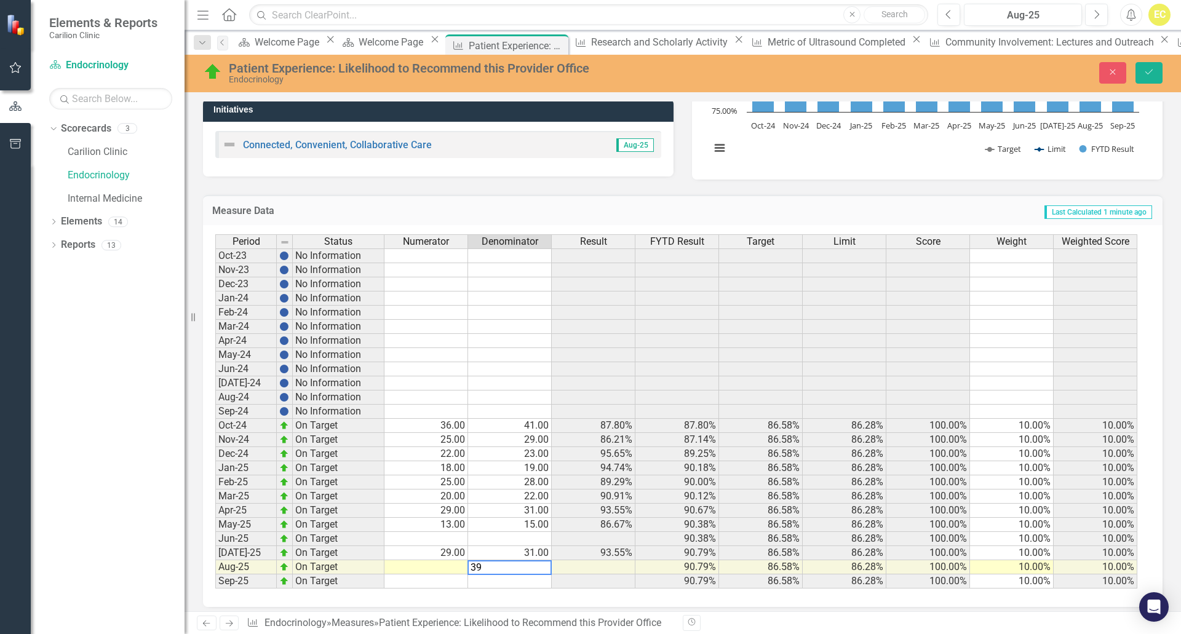
type textarea "39"
click at [447, 566] on td at bounding box center [427, 568] width 84 height 14
type textarea "35.97"
click at [1147, 76] on icon "Save" at bounding box center [1149, 72] width 11 height 9
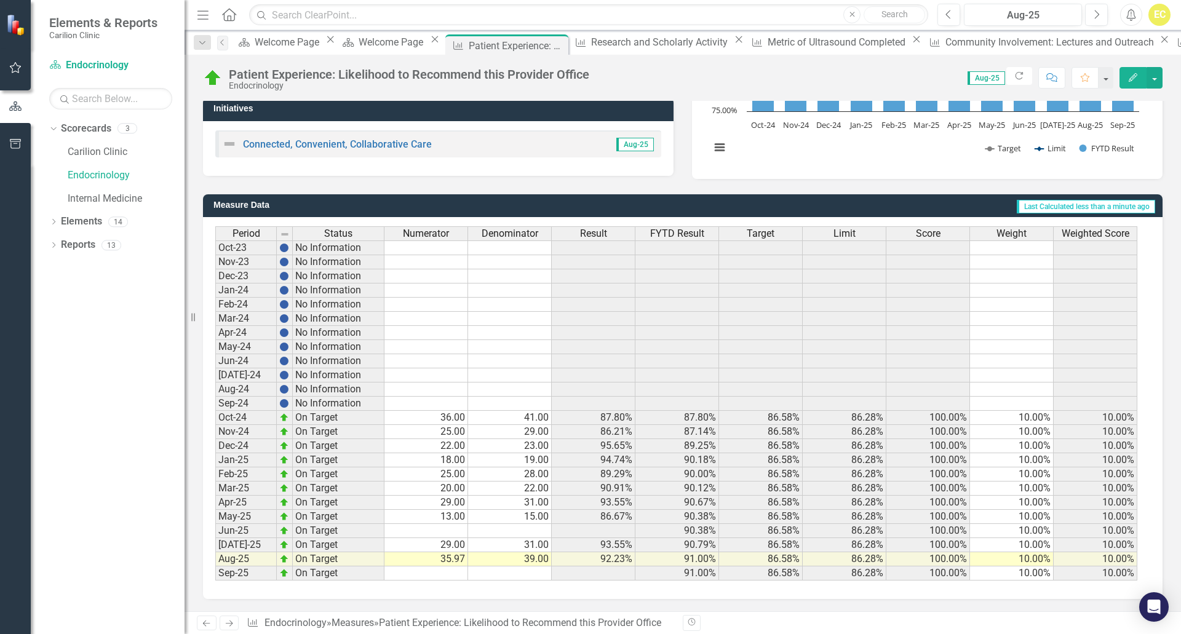
click at [452, 556] on td "35.97" at bounding box center [427, 560] width 84 height 14
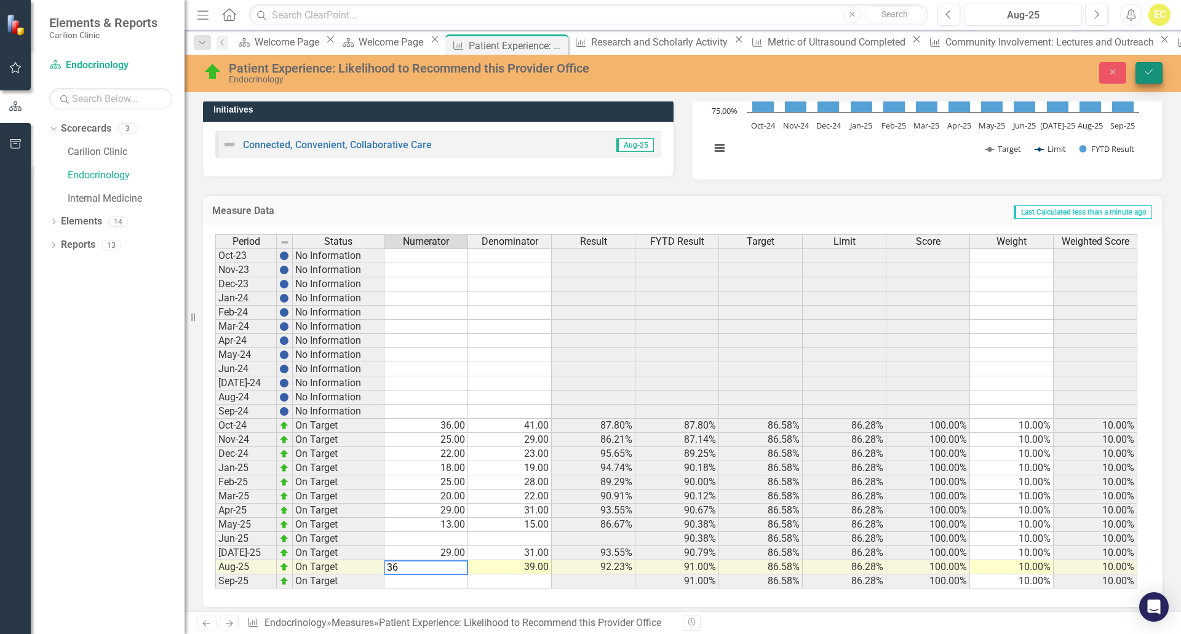
type textarea "36"
click at [1139, 65] on button "Save" at bounding box center [1149, 73] width 27 height 22
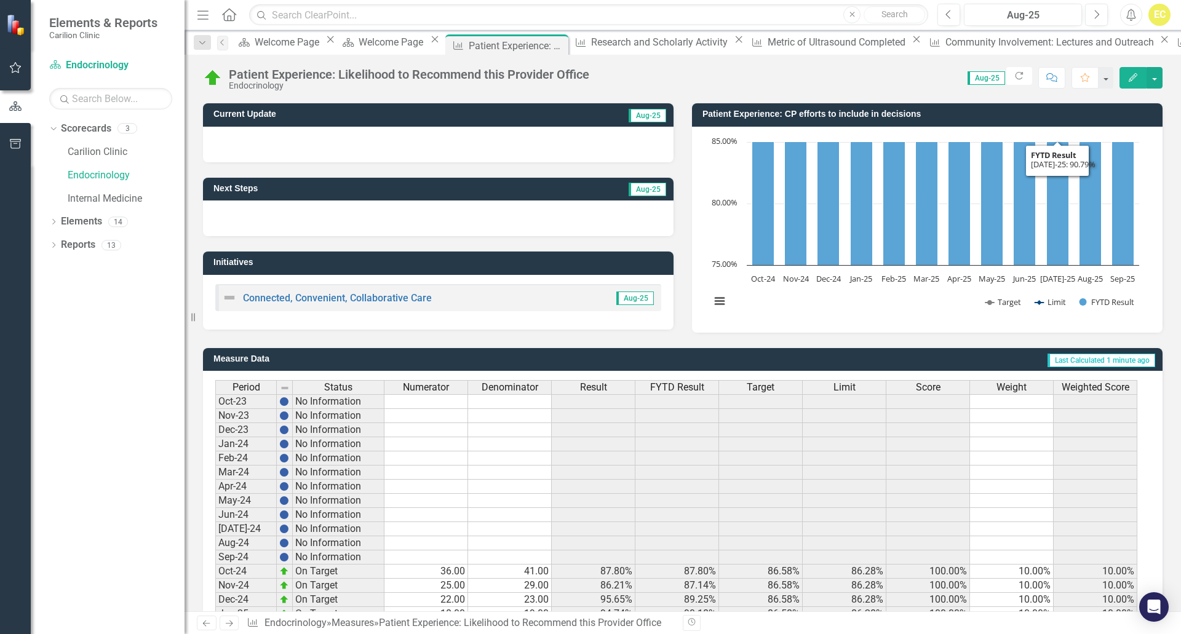
scroll to position [0, 0]
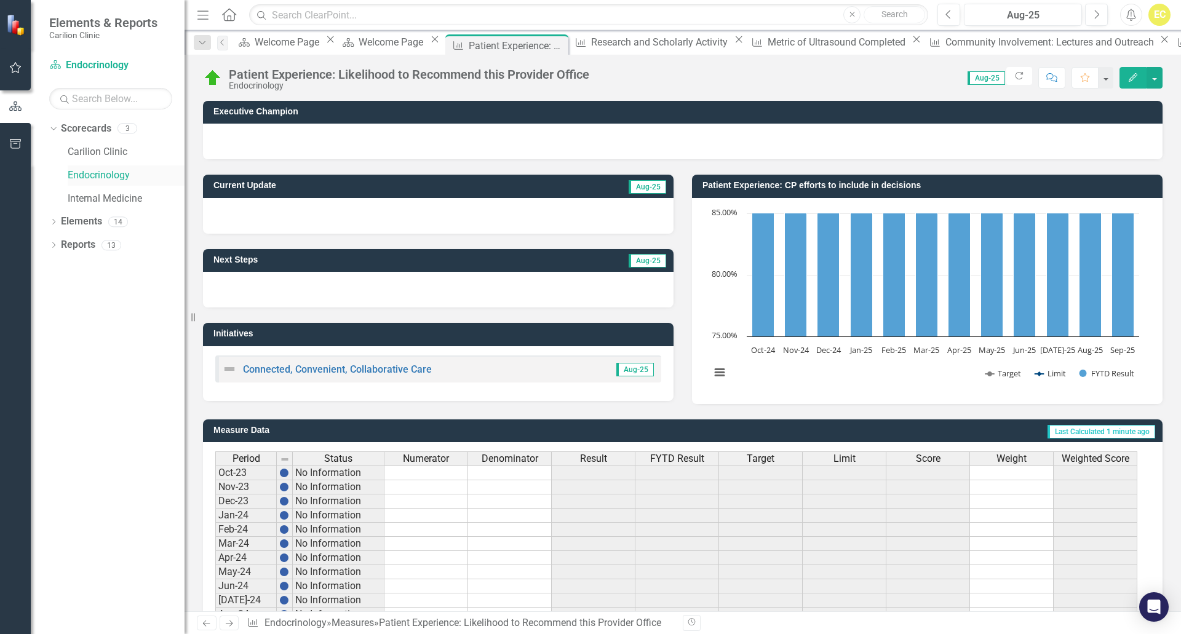
click at [94, 180] on link "Endocrinology" at bounding box center [126, 176] width 117 height 14
